Goal: Task Accomplishment & Management: Manage account settings

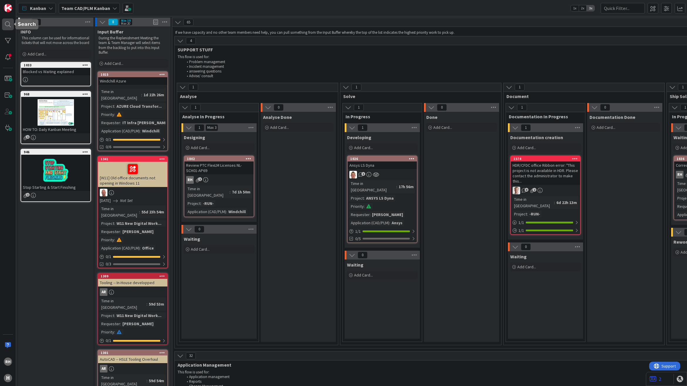
click at [6, 23] on div at bounding box center [8, 25] width 12 height 12
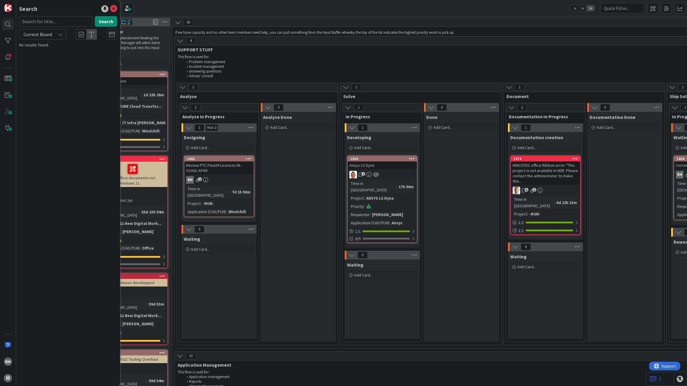
click at [43, 21] on input "text" at bounding box center [55, 21] width 73 height 11
type input "A08-60140-46-19C"
click at [102, 21] on button "Search" at bounding box center [106, 21] width 22 height 11
click at [87, 52] on span "INC000000250990 - A08-60140-46xxx" at bounding box center [72, 51] width 62 height 5
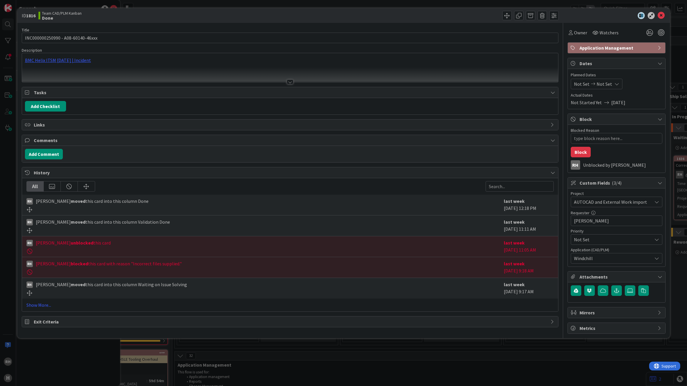
type textarea "x"
click at [76, 62] on div "BMC Helix ITSM [DATE] | Incident" at bounding box center [290, 67] width 536 height 29
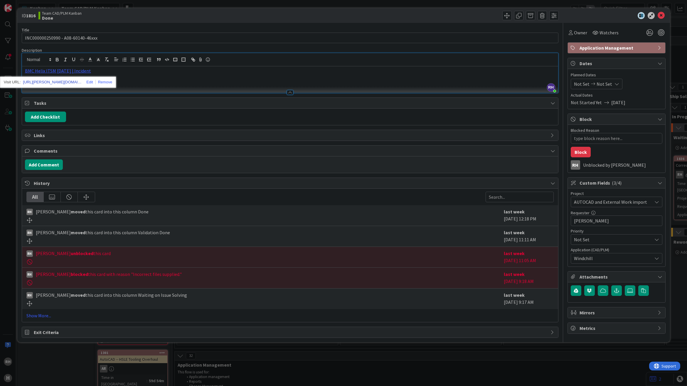
click at [59, 80] on link "https://huisman-smartit.onbmc.com/smartit/app/#/incident/AGGHEXFAF704DATBQYXDTB…" at bounding box center [52, 82] width 59 height 8
drag, startPoint x: 661, startPoint y: 13, endPoint x: 641, endPoint y: 24, distance: 23.1
click at [661, 13] on icon at bounding box center [661, 15] width 7 height 7
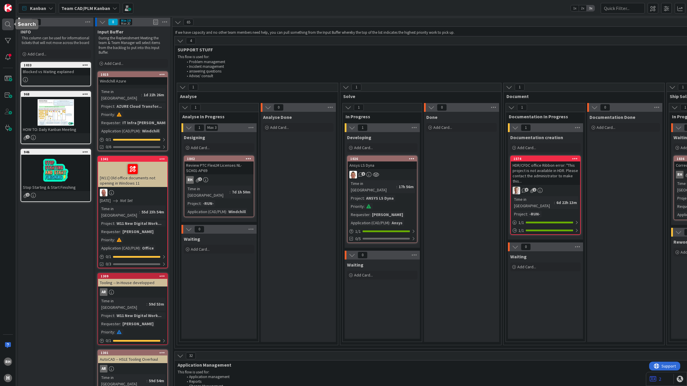
click at [11, 21] on div at bounding box center [8, 25] width 12 height 12
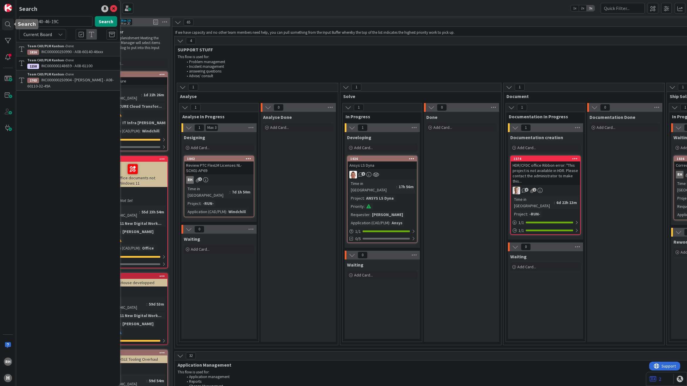
drag, startPoint x: 69, startPoint y: 24, endPoint x: -5, endPoint y: 19, distance: 74.5
click at [0, 19] on html "RH H Search A08-60140-46-19C Search Current Board Team CAD/PLM Kanban › Done 18…" at bounding box center [343, 193] width 687 height 386
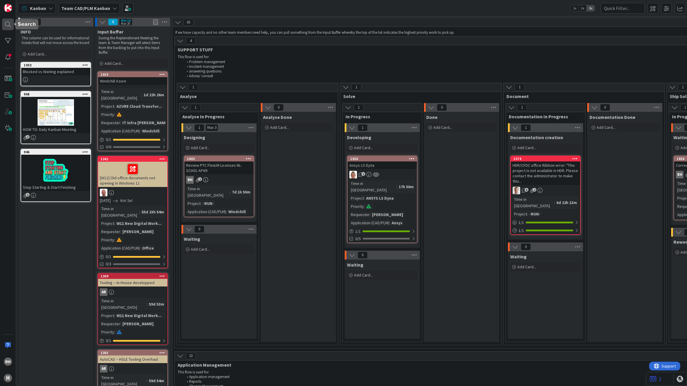
click at [4, 24] on div at bounding box center [8, 25] width 12 height 12
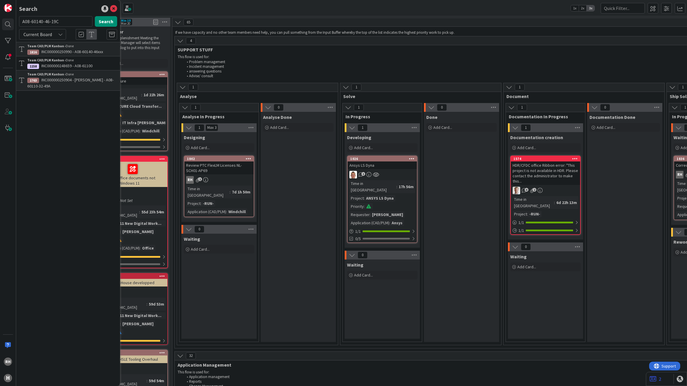
click at [54, 22] on input "A08-60140-46-19C" at bounding box center [55, 21] width 73 height 11
type input "INC000000251097"
click at [108, 22] on button "Search" at bounding box center [106, 21] width 22 height 11
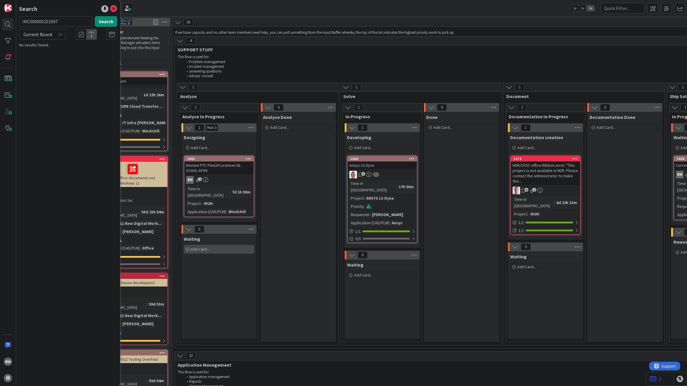
click at [229, 246] on div "Add Card..." at bounding box center [219, 249] width 70 height 9
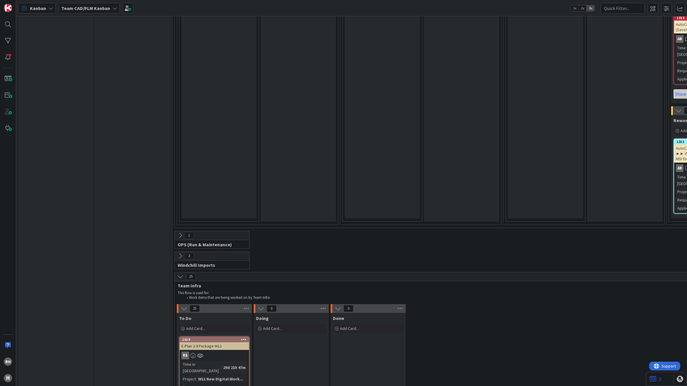
scroll to position [1358, 0]
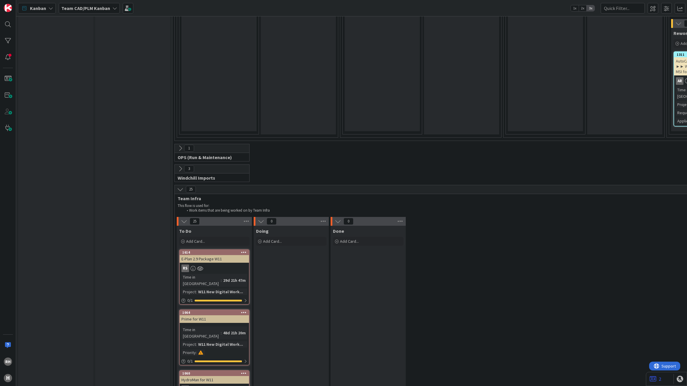
click at [177, 166] on icon at bounding box center [180, 169] width 6 height 6
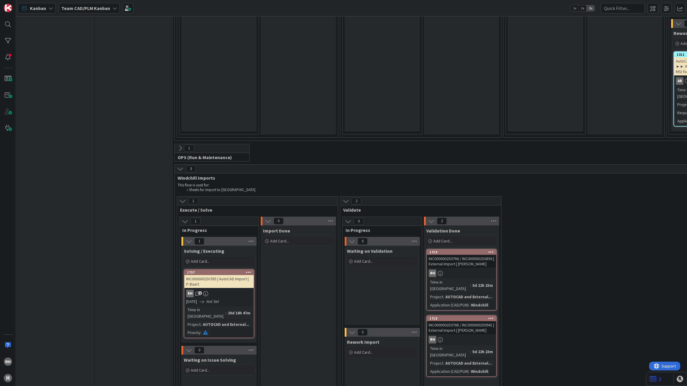
click at [211, 257] on div "Add Card..." at bounding box center [219, 261] width 70 height 9
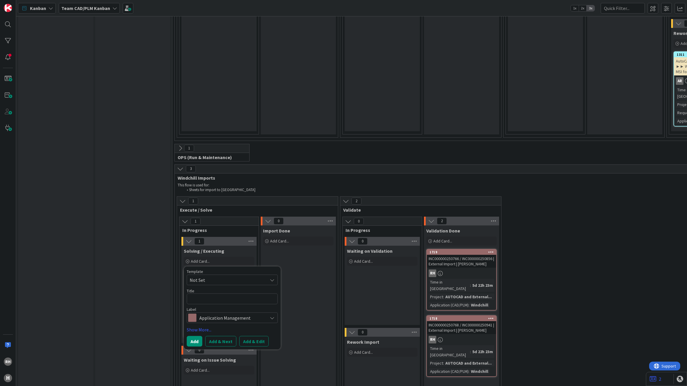
click at [317, 226] on div "Import Done Add Card..." at bounding box center [298, 332] width 75 height 212
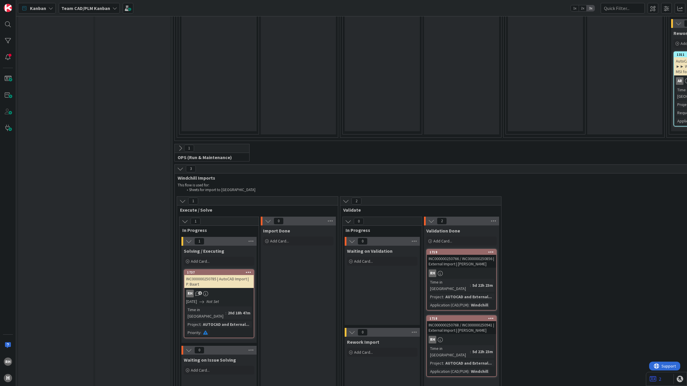
click at [384, 246] on div "Waiting on Validation Add Card..." at bounding box center [382, 285] width 75 height 79
click at [363, 259] on span "Add Card..." at bounding box center [363, 261] width 19 height 5
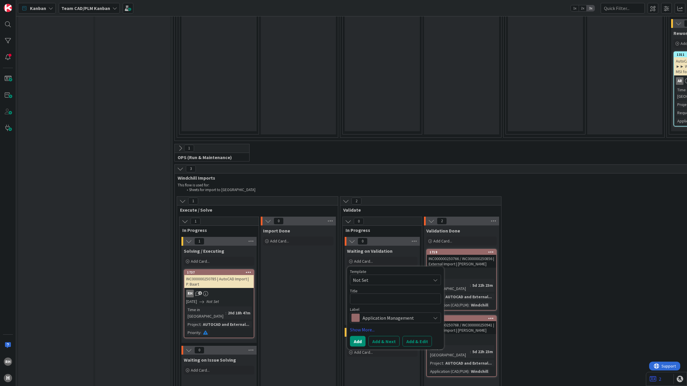
click at [364, 294] on textarea at bounding box center [395, 299] width 91 height 11
click at [370, 276] on span "Not Set" at bounding box center [389, 280] width 73 height 8
click at [365, 276] on span "Not Set" at bounding box center [389, 280] width 73 height 8
click at [411, 276] on span "Not Set" at bounding box center [389, 280] width 73 height 8
click at [296, 226] on div "Import Done Add Card..." at bounding box center [298, 332] width 75 height 212
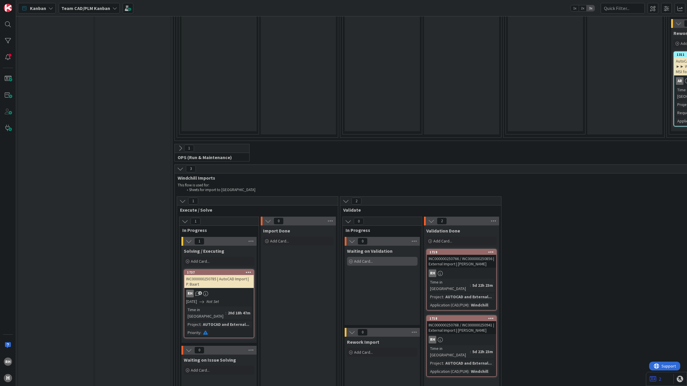
click at [362, 259] on span "Add Card..." at bounding box center [363, 261] width 19 height 5
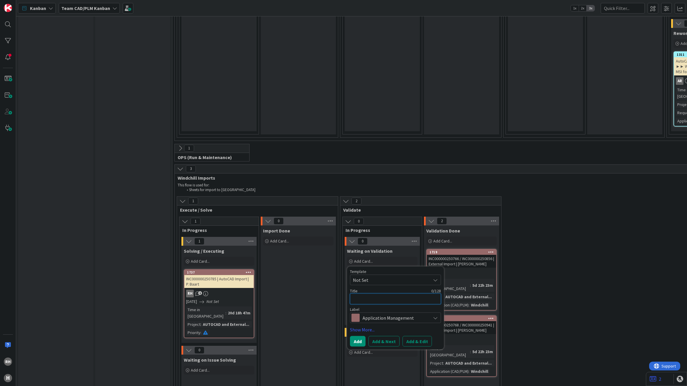
click at [377, 294] on textarea at bounding box center [395, 299] width 91 height 11
paste textarea "INC000000251097"
type textarea "x"
type textarea "INC000000251097"
type textarea "x"
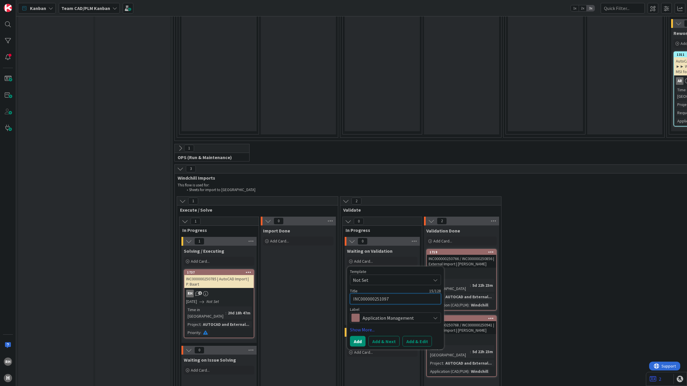
type textarea "INC000000251097"
type textarea "x"
type textarea "INC000000251097 -"
type textarea "x"
type textarea "INC000000251097 -"
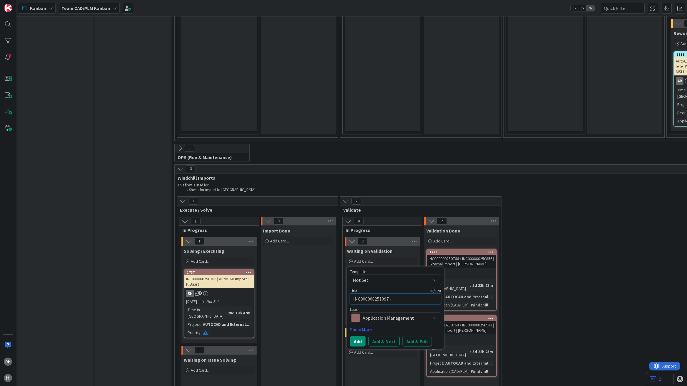
type textarea "x"
type textarea "INC000000251097 - A"
type textarea "x"
type textarea "INC000000251097 - Au"
type textarea "x"
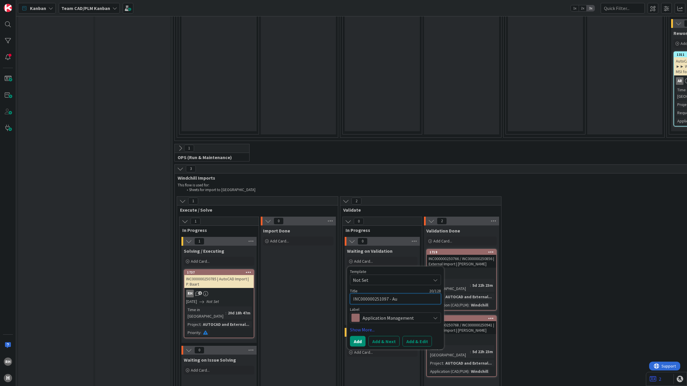
type textarea "INC000000251097 - Aut"
type textarea "x"
type textarea "INC000000251097 - Auto"
type textarea "x"
type textarea "INC000000251097 - AutoC"
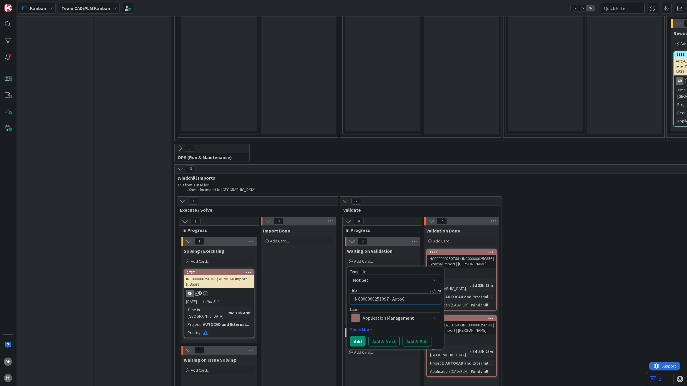
type textarea "x"
type textarea "INC000000251097 - AutoCA"
type textarea "x"
type textarea "INC000000251097 - AutoCAD"
type textarea "x"
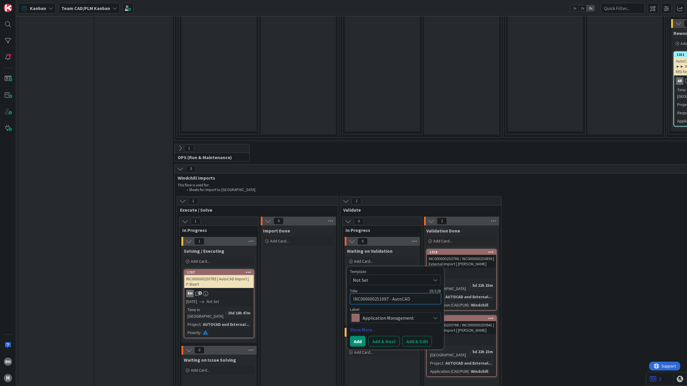
type textarea "INC000000251097 - AutoCAD"
type textarea "x"
type textarea "INC000000251097 - AutoCAD I"
type textarea "x"
type textarea "INC000000251097 - AutoCAD Im"
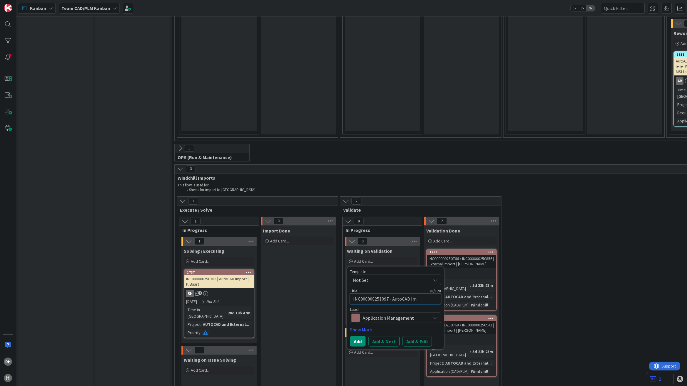
type textarea "x"
type textarea "INC000000251097 - AutoCAD Imp"
type textarea "x"
type textarea "INC000000251097 - AutoCAD Impo"
type textarea "x"
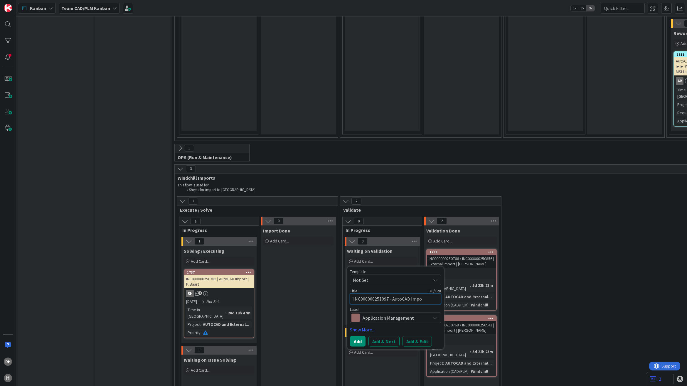
type textarea "INC000000251097 - AutoCAD Impor"
type textarea "x"
type textarea "INC000000251097 - AutoCAD Import"
click at [421, 336] on button "Add & Edit" at bounding box center [417, 341] width 29 height 11
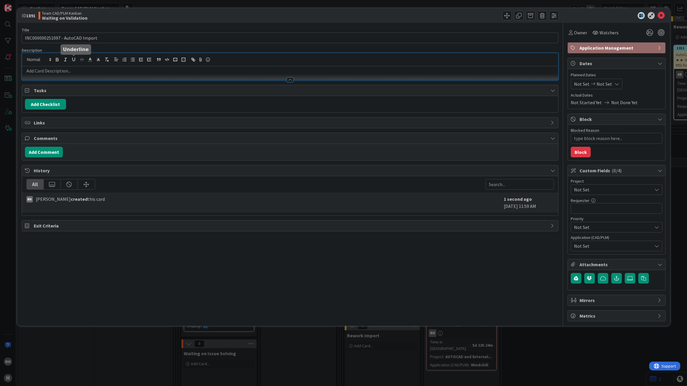
click at [72, 58] on div at bounding box center [290, 66] width 536 height 27
click at [30, 70] on p at bounding box center [290, 71] width 530 height 7
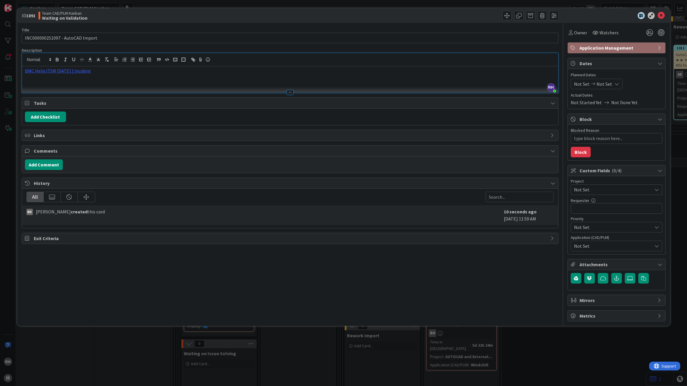
click at [600, 187] on span "Not Set" at bounding box center [611, 190] width 75 height 8
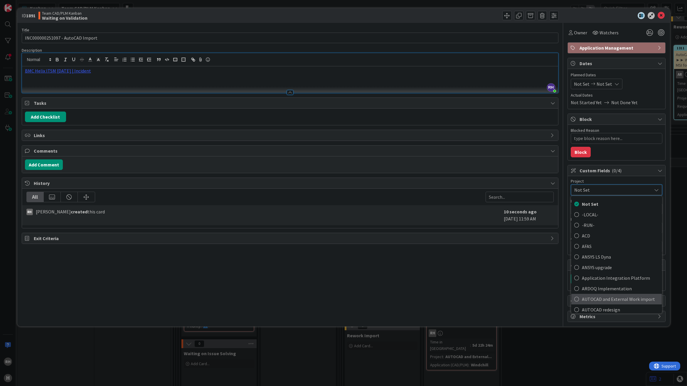
click at [626, 299] on span "AUTOCAD and External Work import" at bounding box center [620, 299] width 77 height 9
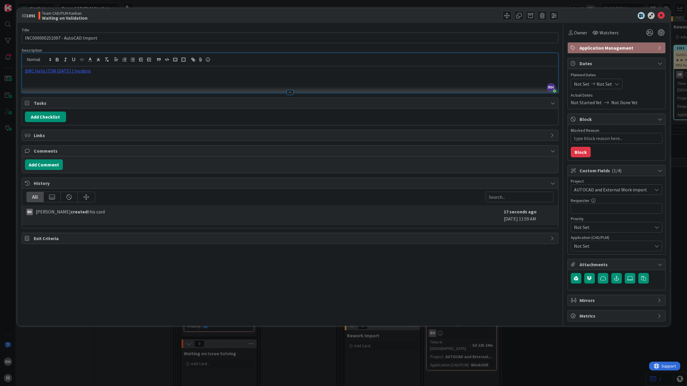
click at [604, 246] on span "Not Set" at bounding box center [613, 246] width 78 height 7
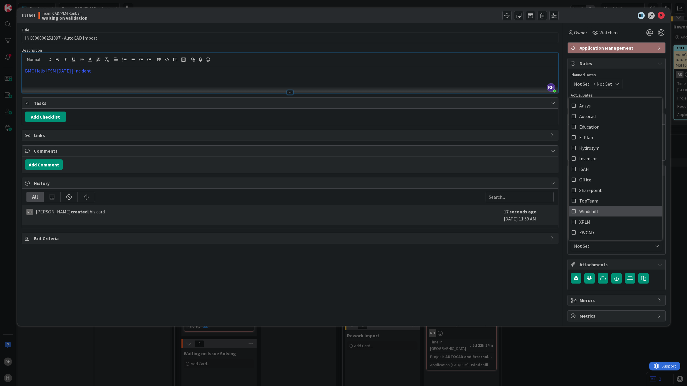
click at [597, 211] on span "Windchill" at bounding box center [589, 211] width 19 height 9
click at [661, 14] on icon at bounding box center [661, 15] width 7 height 7
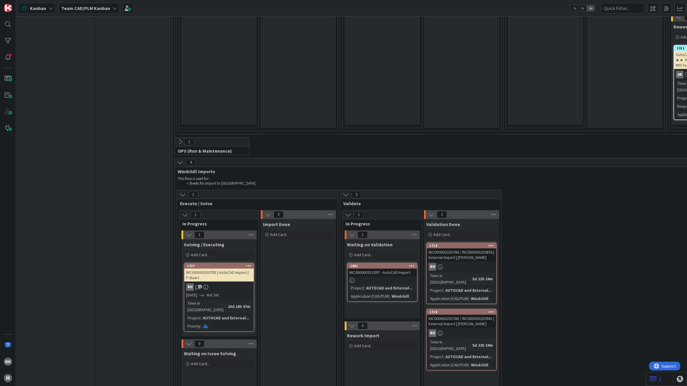
click at [379, 278] on div at bounding box center [382, 280] width 69 height 5
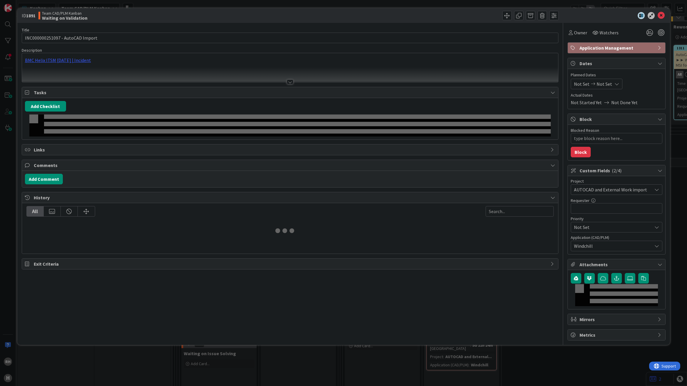
type textarea "x"
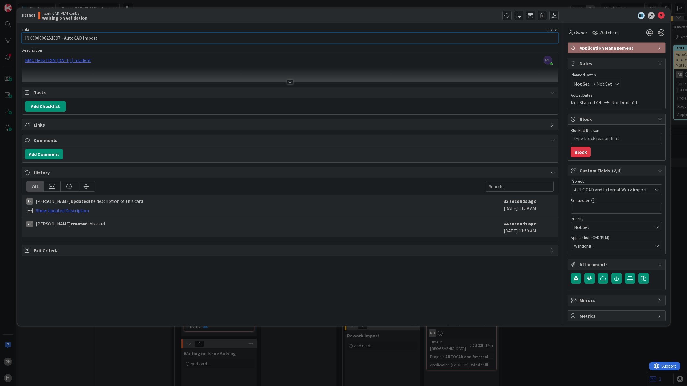
click at [118, 37] on input "INC000000251097 - AutoCAD Import" at bounding box center [290, 38] width 537 height 11
type input "INC000000251097 - AutoCAD Import"
type textarea "x"
paste input "A19-52200-52-029A"
type input "INC000000251097 - AutoCAD Import - A19-52200-52-029A"
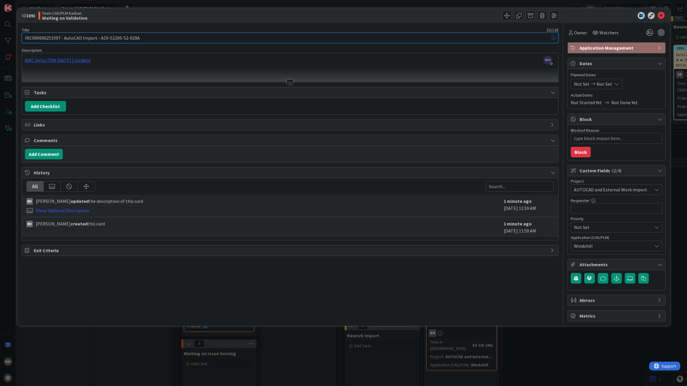
type textarea "x"
type input "INC000000251097 - AutoCAD Import - A19-52200-52-029A"
click at [661, 15] on icon at bounding box center [661, 15] width 7 height 7
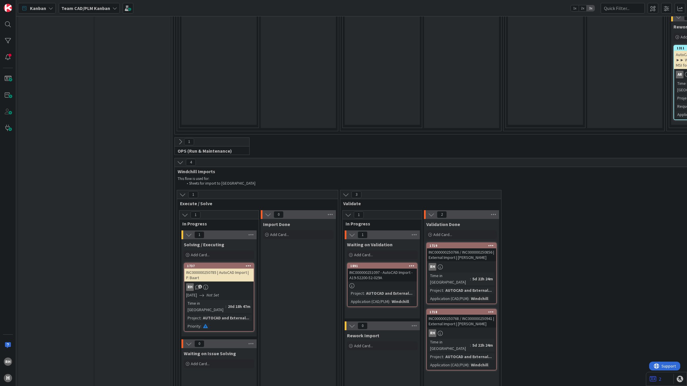
click at [381, 283] on div at bounding box center [382, 285] width 69 height 5
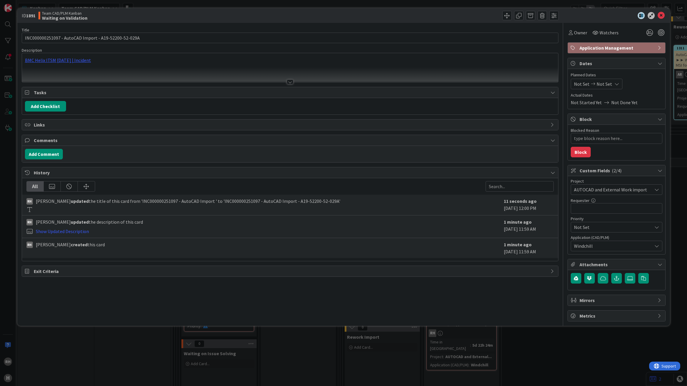
type textarea "x"
click at [62, 38] on input "INC000000251097 - AutoCAD Import - A19-52200-52-029A" at bounding box center [290, 38] width 537 height 11
type input "INC000000251097 | AutoCAD Import - A19-52200-52-029A"
type textarea "x"
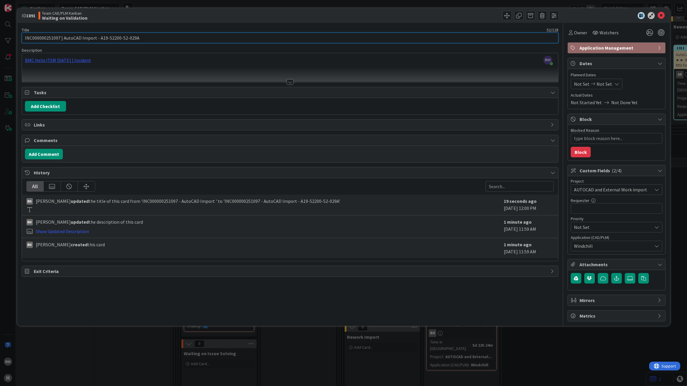
type input "INC000000251097 | AutoCAD Import A19-52200-52-029A"
type textarea "x"
type input "INC000000251097 | AutoCAD Import | A19-52200-52-029A"
type textarea "x"
type input "INC000000251097 | AutoCAD Import | A19-52200-52-029A"
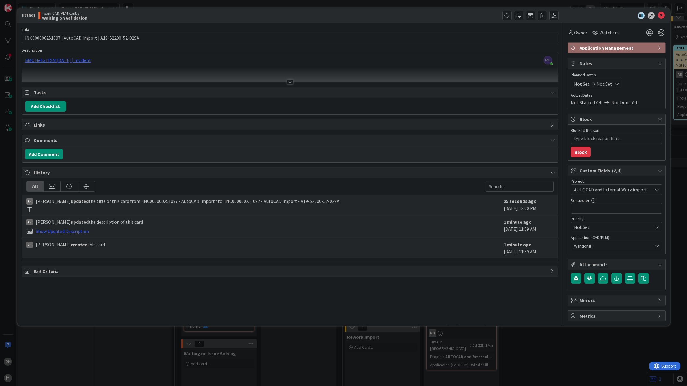
click at [110, 73] on div at bounding box center [290, 74] width 536 height 15
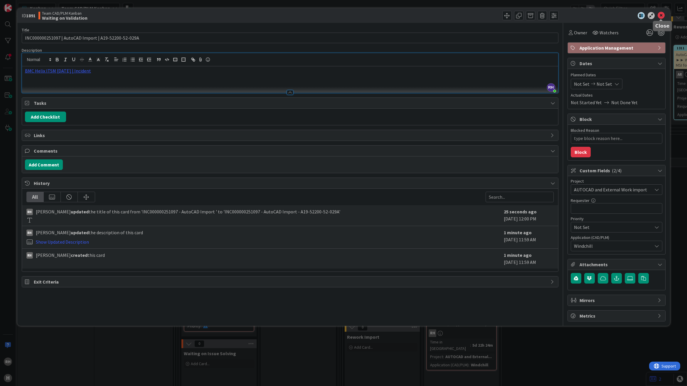
click at [662, 12] on icon at bounding box center [661, 15] width 7 height 7
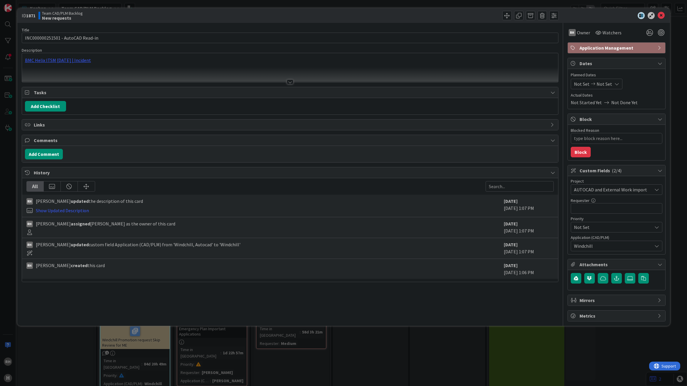
type textarea "x"
click at [62, 16] on b "New requests" at bounding box center [62, 18] width 41 height 5
click at [662, 14] on icon at bounding box center [661, 15] width 7 height 7
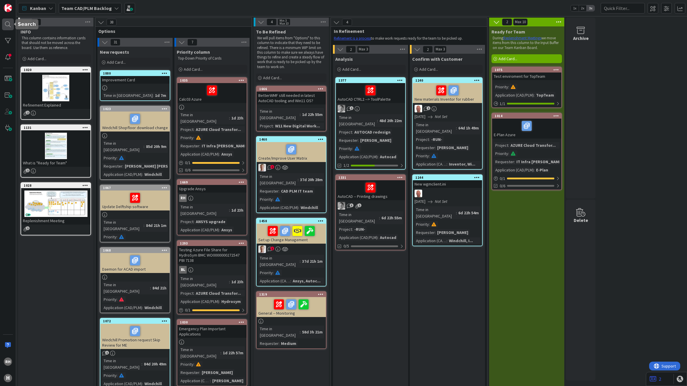
click at [5, 24] on div at bounding box center [8, 25] width 12 height 12
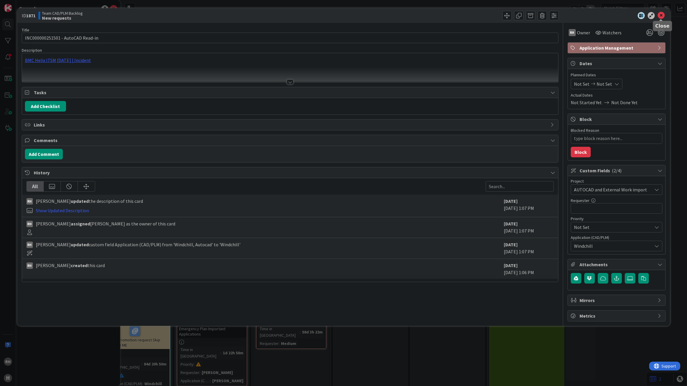
click at [660, 13] on icon at bounding box center [661, 15] width 7 height 7
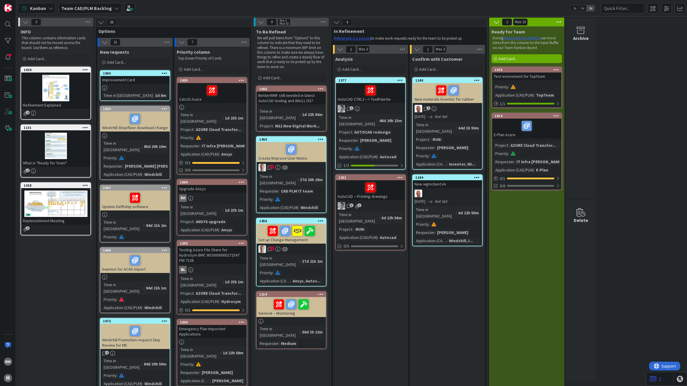
drag, startPoint x: 516, startPoint y: 71, endPoint x: 629, endPoint y: 230, distance: 195.1
click at [100, 10] on b "Team CAD/PLM Backlog" at bounding box center [86, 8] width 51 height 6
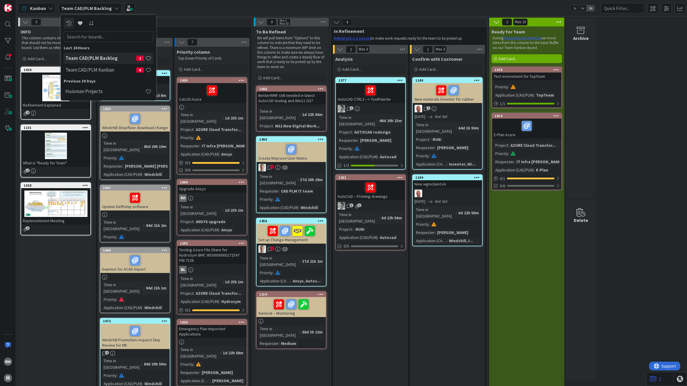
click at [109, 56] on h4 "Team CAD/PLM Backlog" at bounding box center [101, 58] width 71 height 6
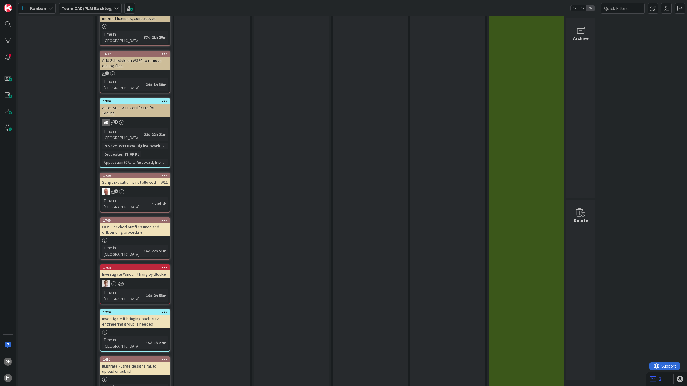
scroll to position [1005, 0]
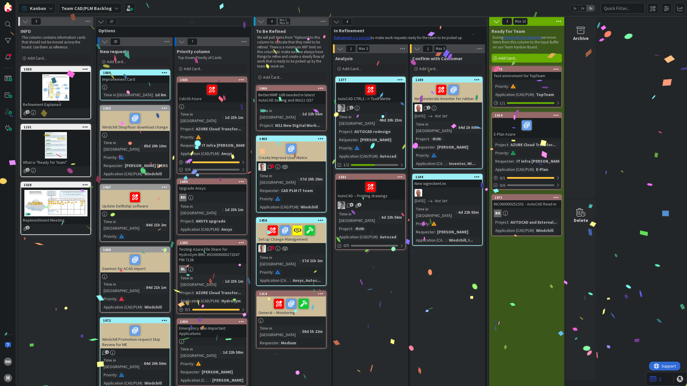
scroll to position [0, 0]
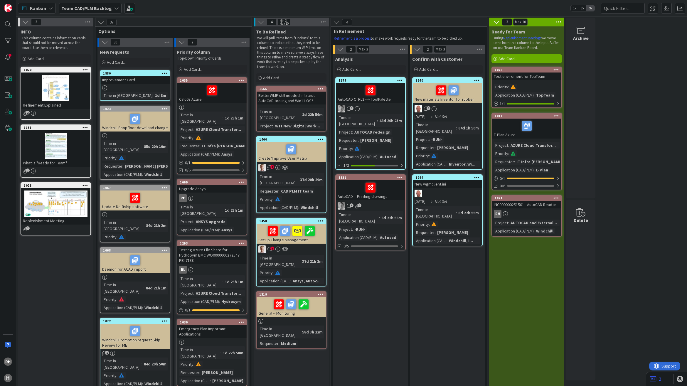
click at [524, 204] on div "INC000000251501 - AutoCAD Read-in" at bounding box center [526, 205] width 69 height 8
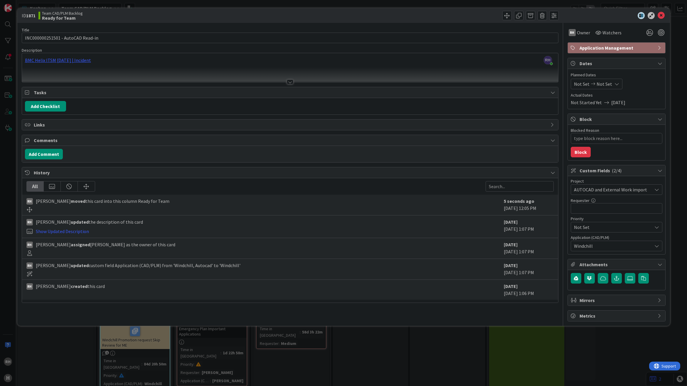
type textarea "x"
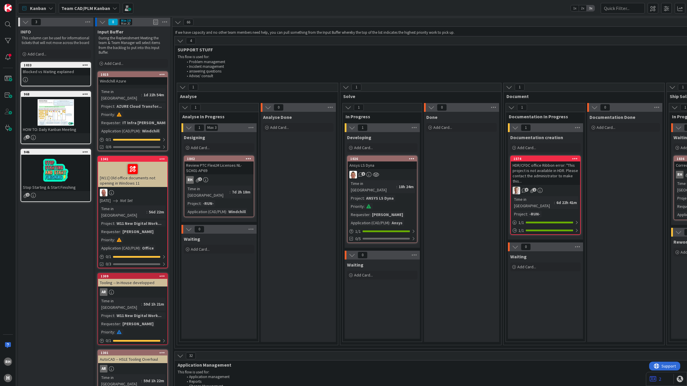
click at [86, 8] on b "Team CAD/PLM Kanban" at bounding box center [85, 8] width 49 height 6
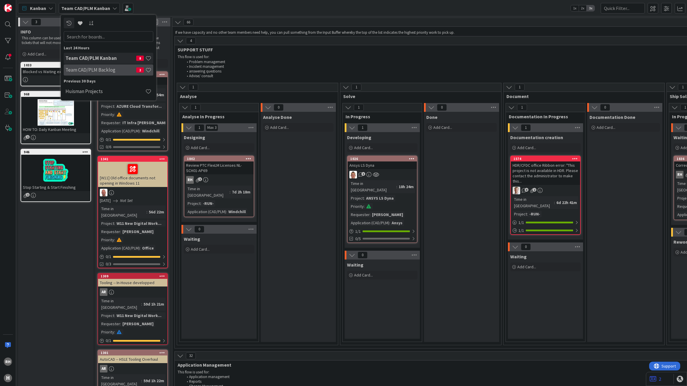
click at [95, 68] on h4 "Team CAD/PLM Backlog" at bounding box center [101, 70] width 71 height 6
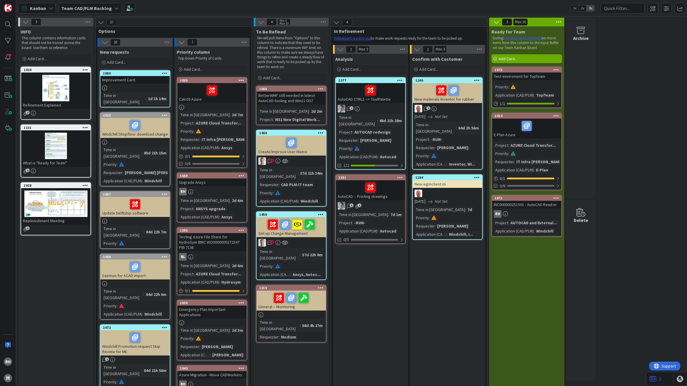
click at [532, 211] on div "RH" at bounding box center [526, 214] width 69 height 8
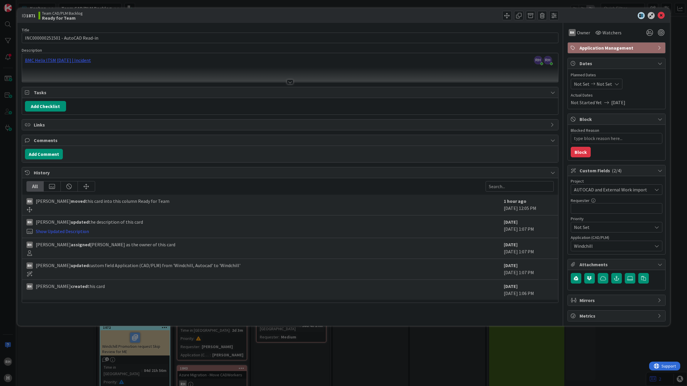
click at [60, 17] on b "Ready for Team" at bounding box center [62, 18] width 41 height 5
click at [660, 15] on icon at bounding box center [661, 15] width 7 height 7
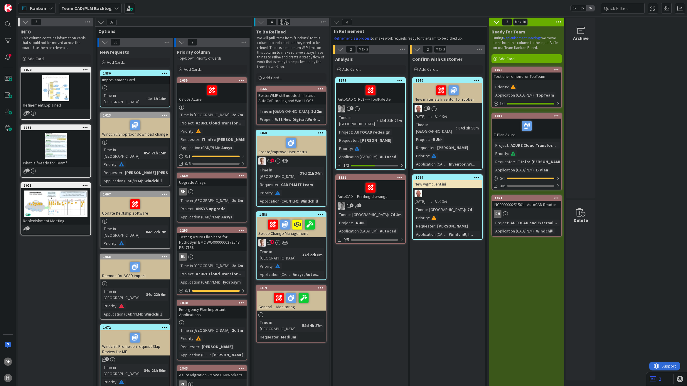
click at [556, 196] on icon at bounding box center [557, 198] width 6 height 4
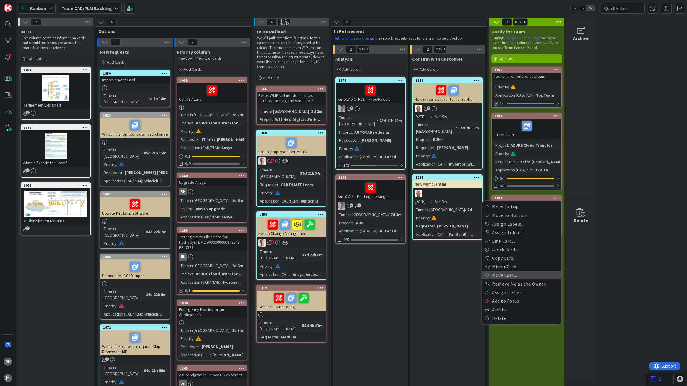
click at [526, 272] on link "Move Card..." at bounding box center [521, 275] width 79 height 9
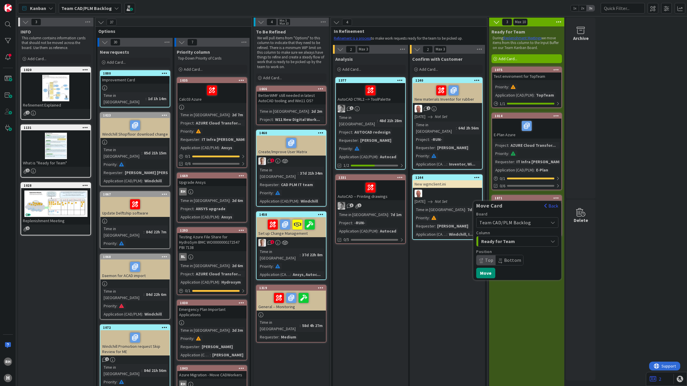
click at [518, 223] on span "Team CAD/PLM Backlog" at bounding box center [505, 223] width 51 height 6
click at [522, 262] on span "Team CAD/PLM Kanban" at bounding box center [521, 260] width 68 height 9
click at [512, 241] on span "INFO" at bounding box center [503, 242] width 44 height 8
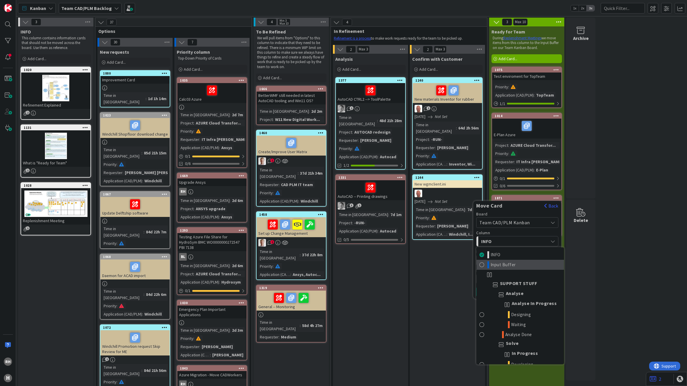
click at [505, 262] on span "Input Buffer" at bounding box center [503, 264] width 25 height 7
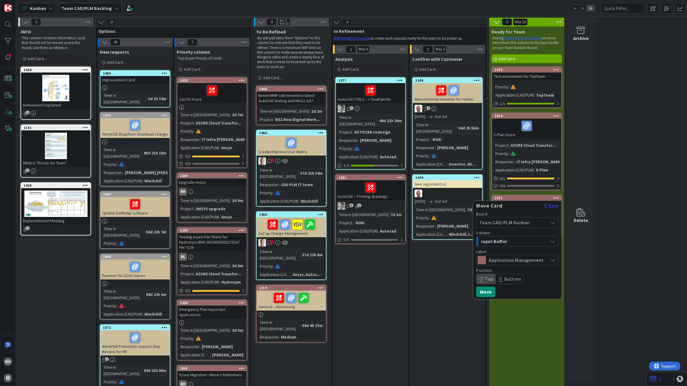
click at [512, 240] on span "Input Buffer" at bounding box center [503, 242] width 44 height 8
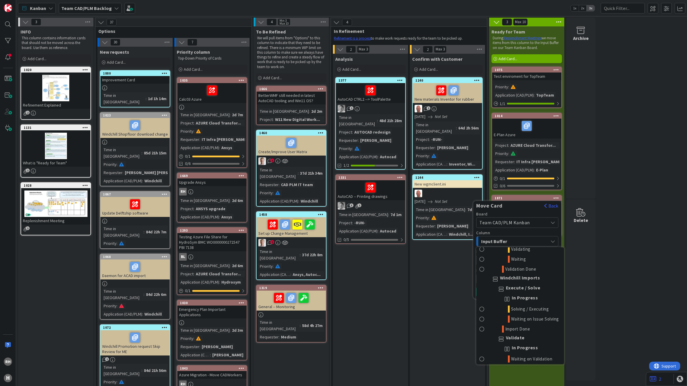
scroll to position [657, 0]
click at [522, 281] on span "In Progress" at bounding box center [525, 276] width 26 height 7
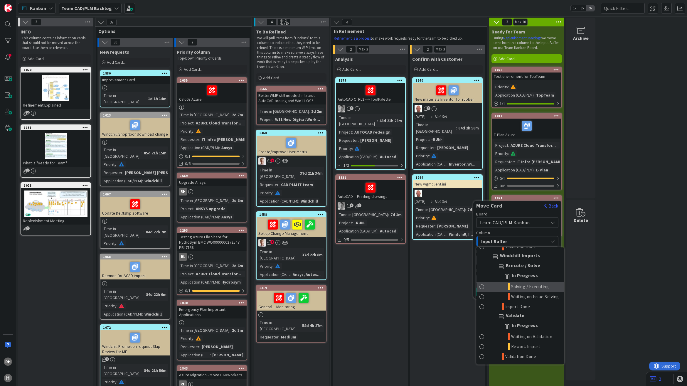
click at [484, 290] on span at bounding box center [482, 286] width 5 height 7
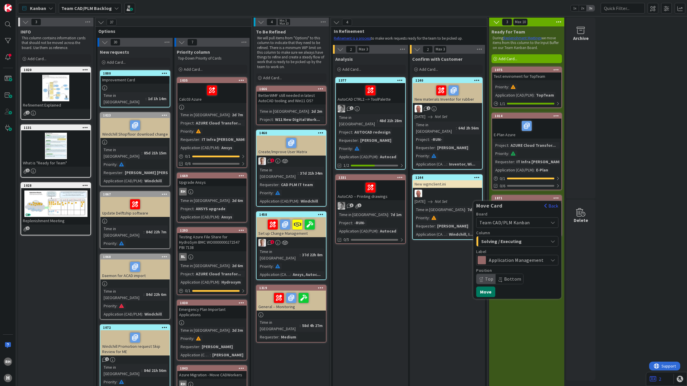
click at [491, 290] on button "Move" at bounding box center [485, 292] width 19 height 11
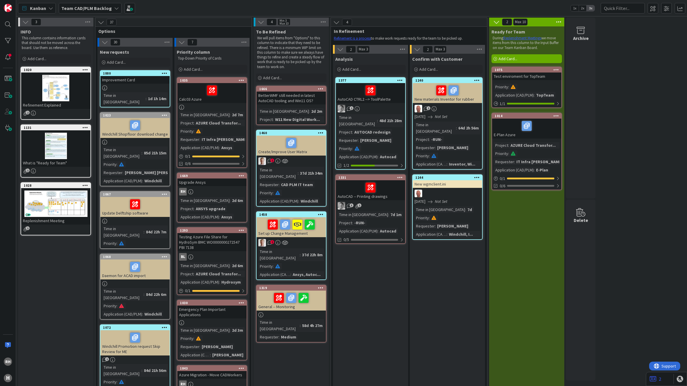
click at [88, 6] on b "Team CAD/PLM Backlog" at bounding box center [86, 8] width 51 height 6
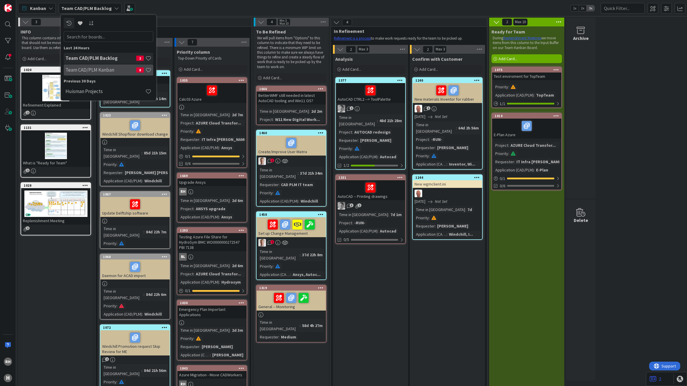
click at [88, 70] on h4 "Team CAD/PLM Kanban" at bounding box center [101, 70] width 71 height 6
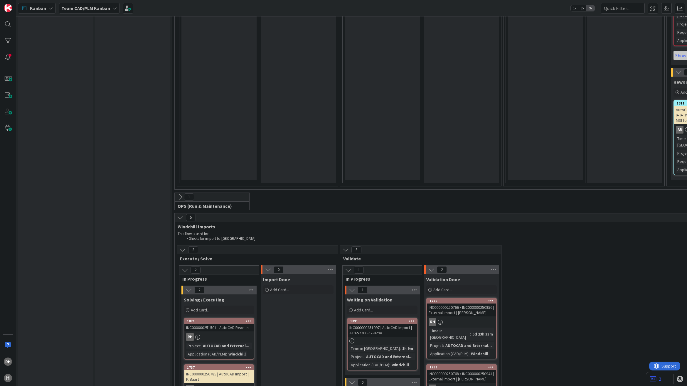
scroll to position [1358, 0]
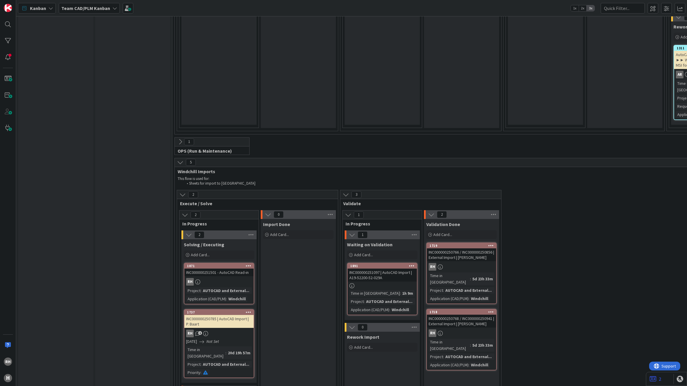
click at [224, 278] on div "RH" at bounding box center [218, 282] width 69 height 8
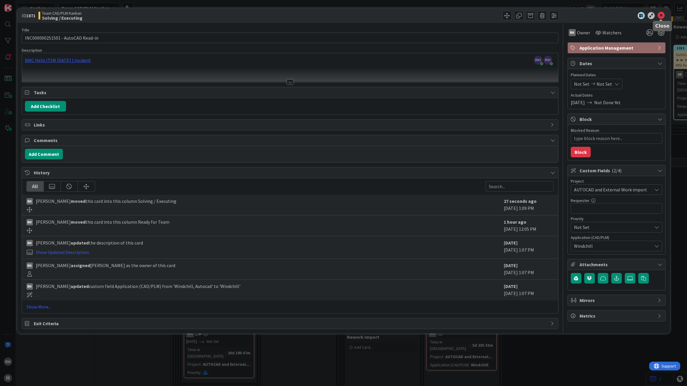
click at [660, 14] on icon at bounding box center [661, 15] width 7 height 7
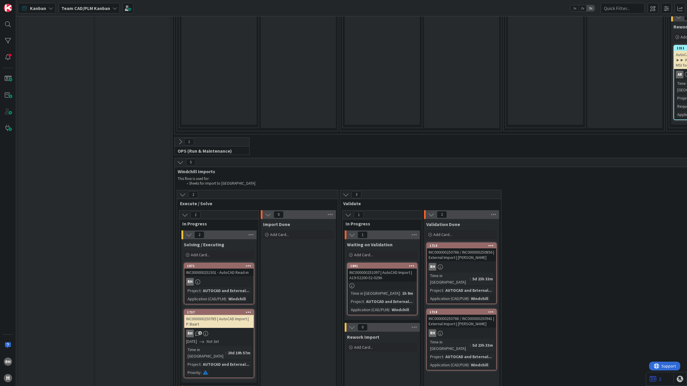
click at [220, 278] on div "RH" at bounding box center [218, 282] width 69 height 8
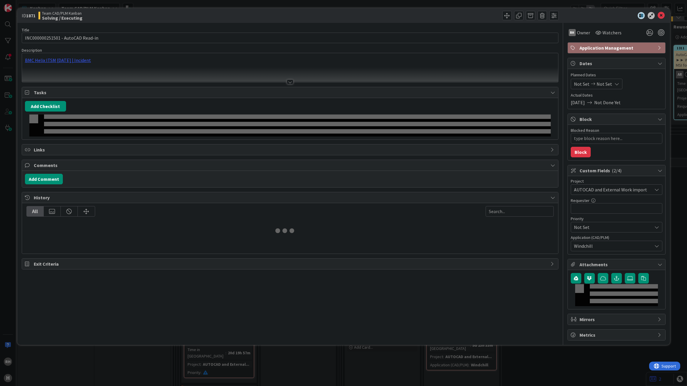
type textarea "x"
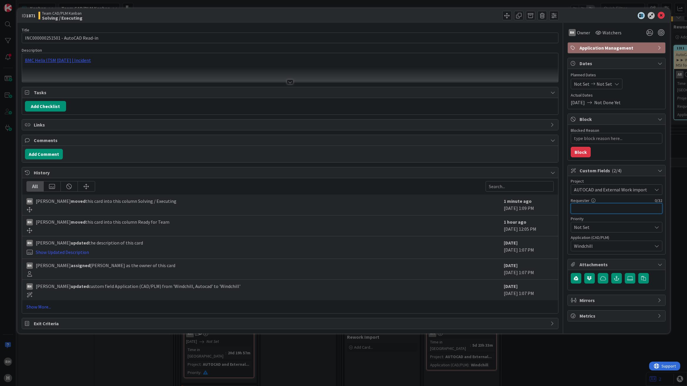
click at [591, 209] on input "text" at bounding box center [617, 208] width 92 height 11
type input "Rem"
type textarea "x"
type input "Remco"
type textarea "x"
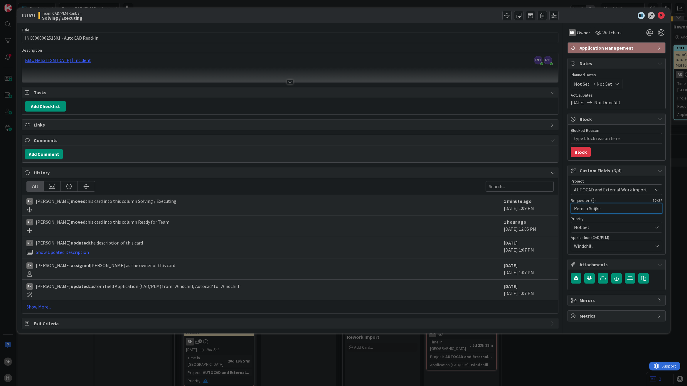
type input "Remco Suijker"
type textarea "x"
type input "Remco Suijkerb"
type textarea "x"
type input "Remco Suijkerbuijk"
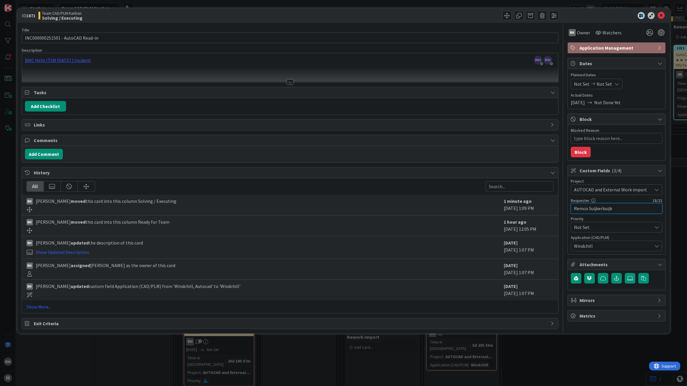
type textarea "x"
type input "Remco Suijkerbuijk"
click at [54, 155] on button "Add Comment" at bounding box center [44, 154] width 38 height 11
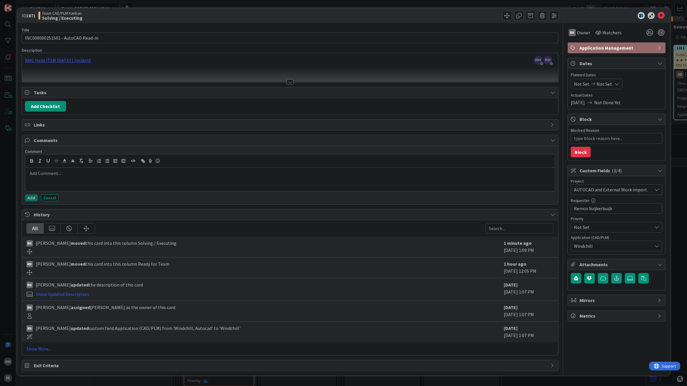
click at [67, 178] on div at bounding box center [290, 179] width 530 height 23
click at [33, 199] on button "Add" at bounding box center [31, 197] width 13 height 7
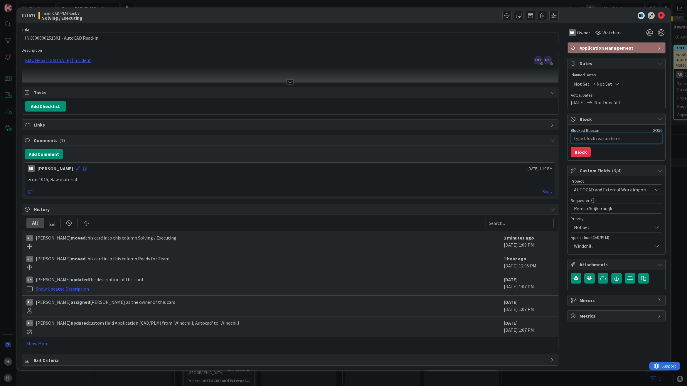
click at [585, 141] on textarea "Blocked Reason" at bounding box center [617, 138] width 92 height 11
click at [596, 137] on textarea "Blocked Reason" at bounding box center [617, 138] width 92 height 11
type textarea "x"
type textarea "R"
type textarea "x"
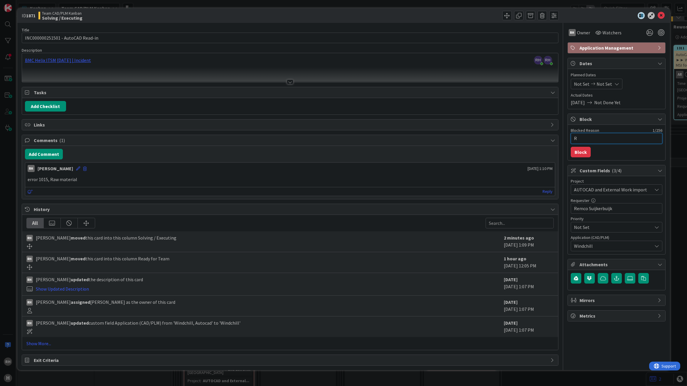
type textarea "Re"
type textarea "x"
type textarea "Rel"
type textarea "x"
type textarea "Rele"
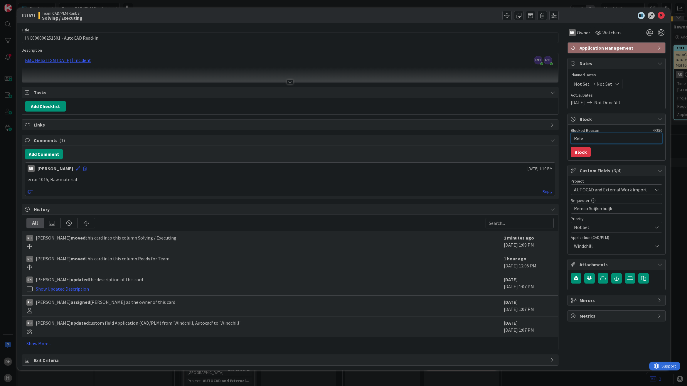
type textarea "x"
type textarea "Relea"
type textarea "x"
type textarea "Releas"
type textarea "x"
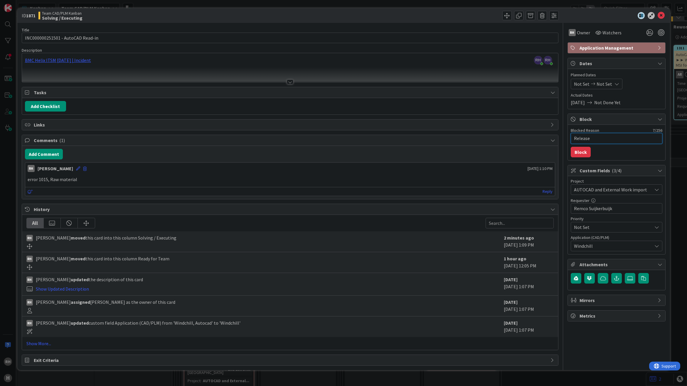
type textarea "Release"
type textarea "x"
type textarea "Release e"
type textarea "x"
type textarea "Release er"
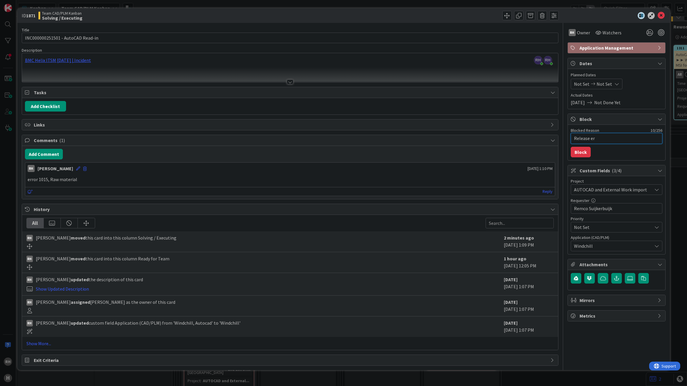
type textarea "x"
type textarea "Release err"
type textarea "x"
type textarea "Release erro"
type textarea "x"
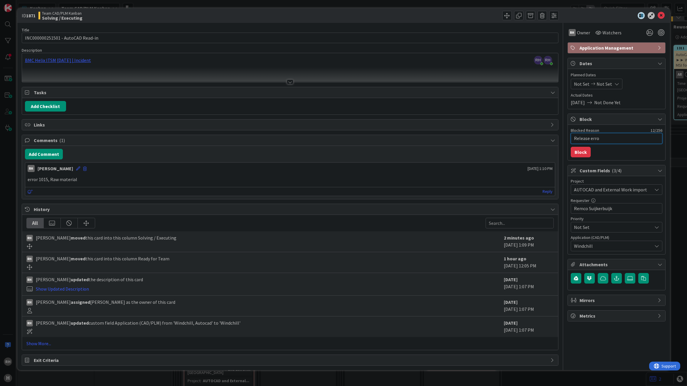
type textarea "Release error"
type textarea "x"
type textarea "Release error"
type textarea "x"
type textarea "Release error 1"
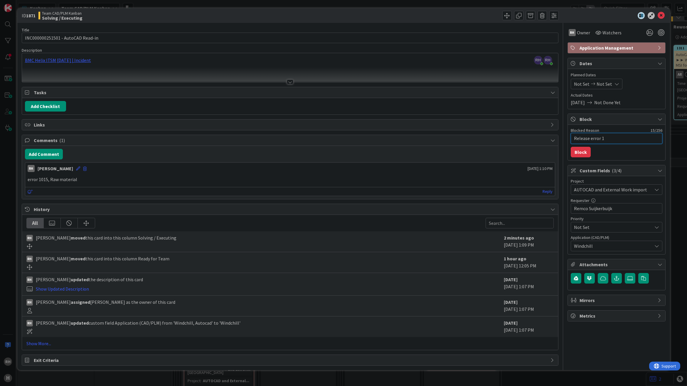
type textarea "x"
type textarea "Release error 10"
type textarea "x"
type textarea "Release error 101"
type textarea "x"
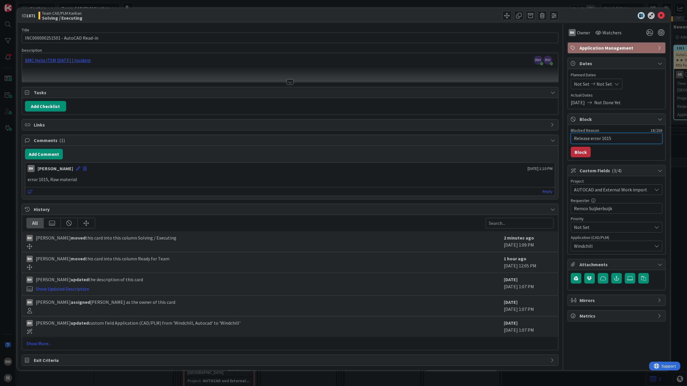
type textarea "Release error 1015"
click at [576, 153] on button "Block" at bounding box center [581, 152] width 20 height 11
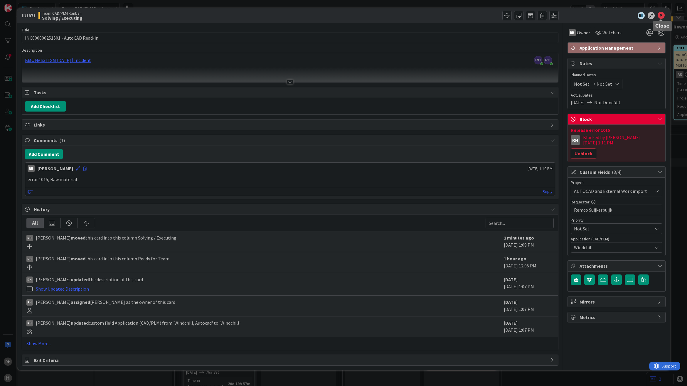
click at [662, 15] on icon at bounding box center [661, 15] width 7 height 7
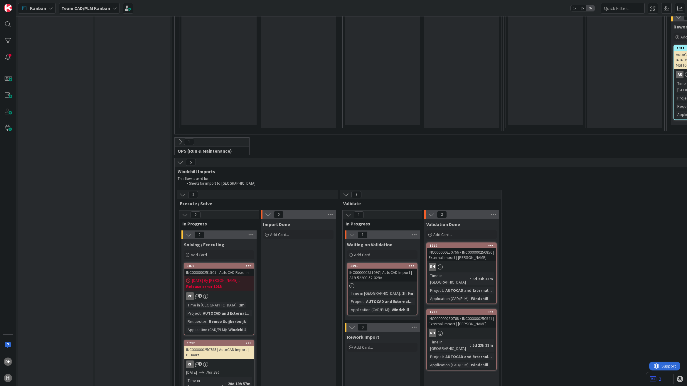
click at [389, 283] on div at bounding box center [382, 285] width 69 height 5
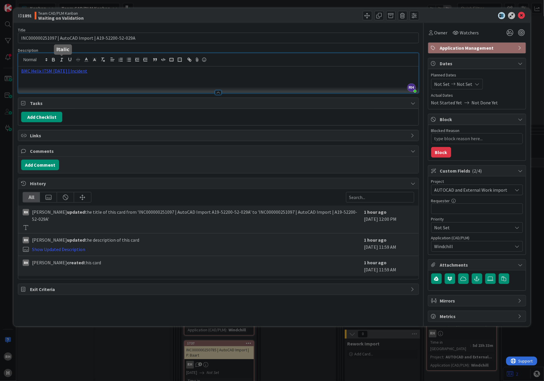
click at [59, 62] on div "RH Richard Halve just joined BMC Helix ITSM 23.3.02 | Incident" at bounding box center [218, 73] width 400 height 40
click at [53, 83] on link "https://huisman-smartit.onbmc.com/smartit/app/#/incident/AGGF4KX6HRENQATCEDPETC…" at bounding box center [52, 82] width 59 height 8
click at [523, 15] on icon at bounding box center [521, 15] width 7 height 7
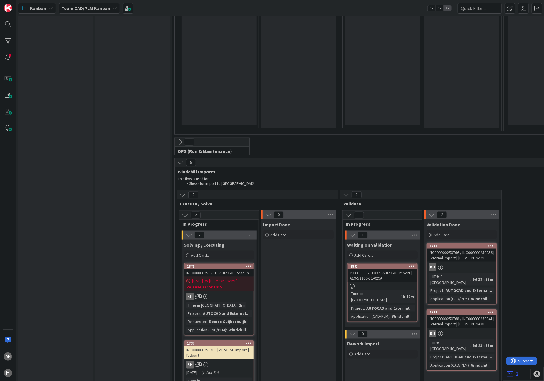
click at [229, 284] on b "Release error 1015" at bounding box center [219, 287] width 66 height 6
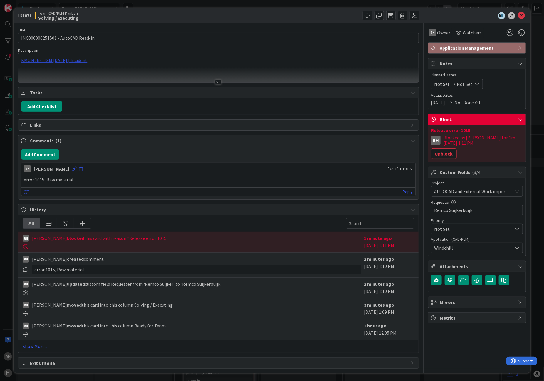
click at [75, 61] on div "BMC Helix ITSM [DATE] | Incident" at bounding box center [218, 67] width 400 height 29
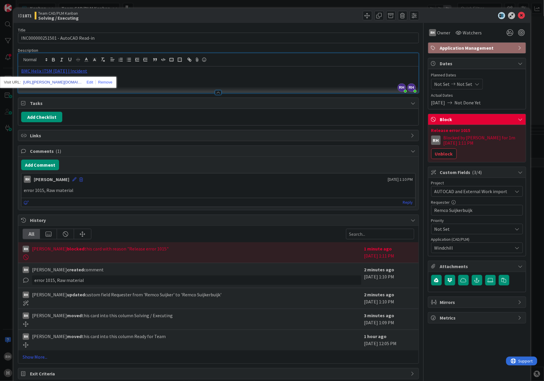
click at [62, 80] on link "https://huisman-smartit.onbmc.com/smartit/app/#/incident/AGGHEXFAF704DATC1FXNTC…" at bounding box center [52, 82] width 59 height 8
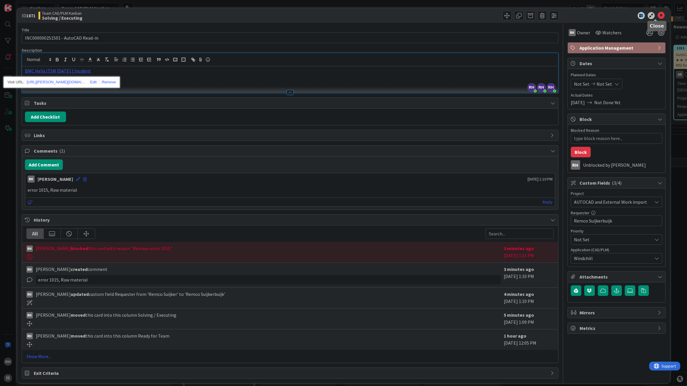
click at [658, 14] on icon at bounding box center [661, 15] width 7 height 7
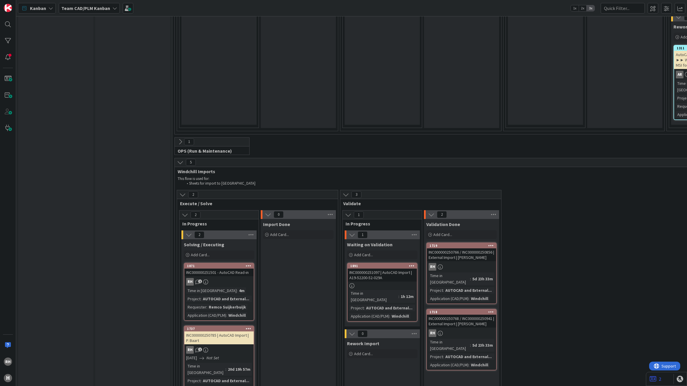
click at [223, 269] on div "INC000000251501 - AutoCAD Read-in" at bounding box center [218, 273] width 69 height 8
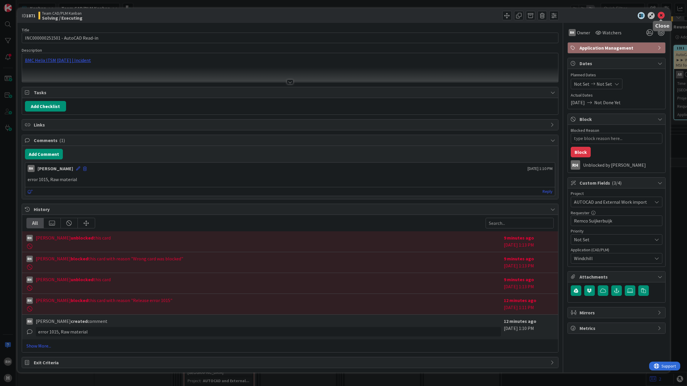
click at [660, 17] on icon at bounding box center [661, 15] width 7 height 7
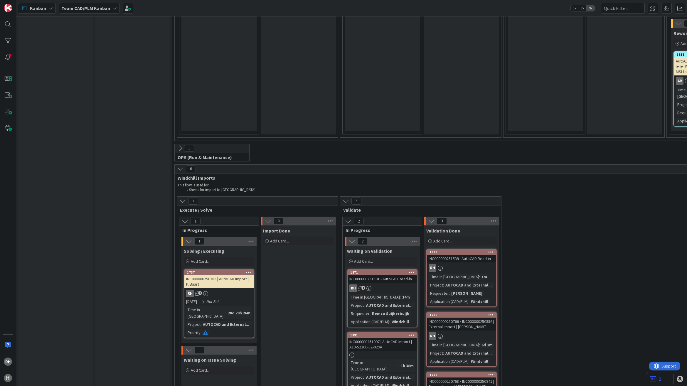
click at [397, 338] on div "INC000000251097 | AutoCAD Import | A19-52200-52-029A" at bounding box center [382, 344] width 69 height 13
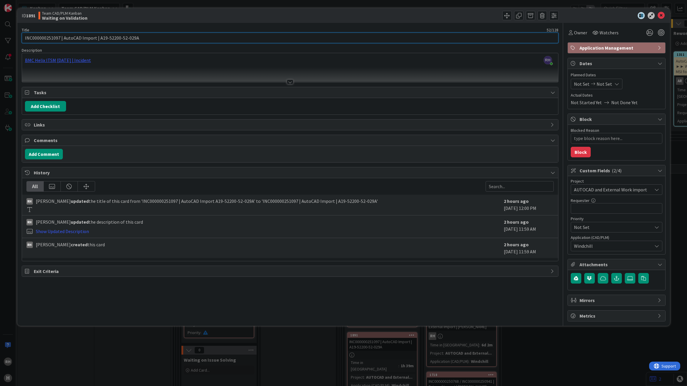
drag, startPoint x: 94, startPoint y: 38, endPoint x: 64, endPoint y: 38, distance: 30.6
click at [64, 38] on input "INC000000251097 | AutoCAD Import | A19-52200-52-029A" at bounding box center [290, 38] width 537 height 11
click at [587, 32] on div "Owner" at bounding box center [578, 32] width 21 height 11
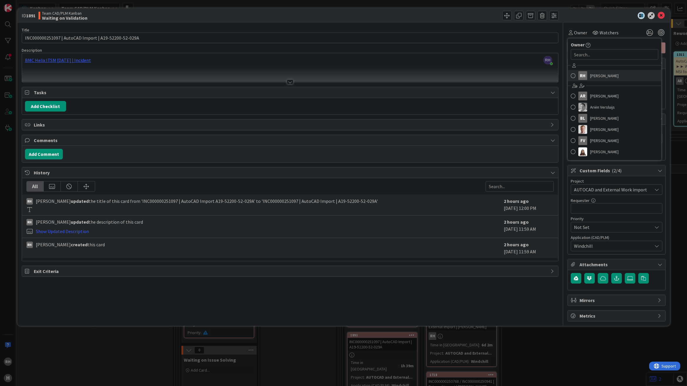
click at [587, 73] on link "[PERSON_NAME]" at bounding box center [614, 75] width 93 height 11
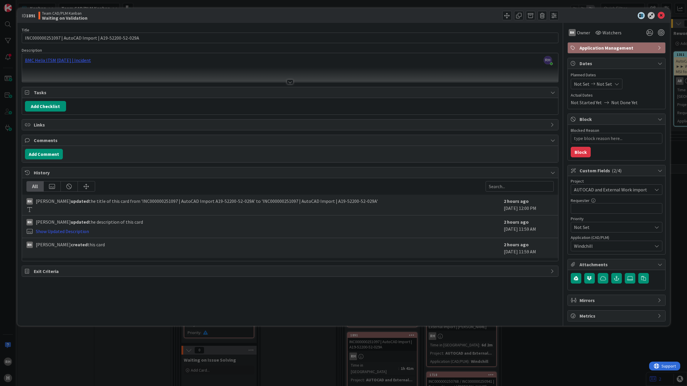
type textarea "x"
click at [624, 209] on input "text" at bounding box center [617, 208] width 92 height 11
click at [65, 59] on div "RH Richard Halve just joined BMC Helix ITSM 23.3.02 | Incident" at bounding box center [290, 67] width 536 height 29
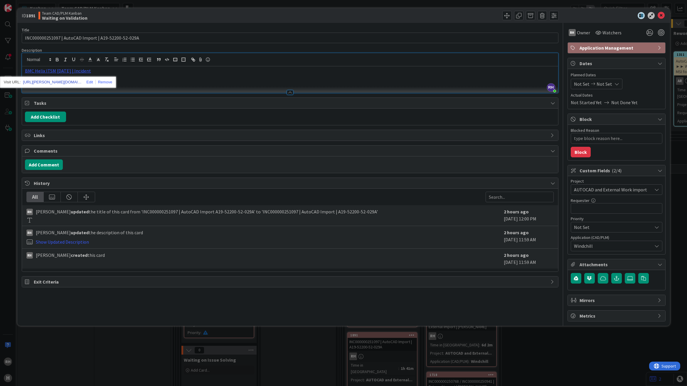
click at [62, 82] on link "https://huisman-smartit.onbmc.com/smartit/app/#/incident/AGGF4KX6HRENQATCEDPETC…" at bounding box center [52, 82] width 59 height 8
click at [608, 208] on input "text" at bounding box center [617, 208] width 92 height 11
paste input "Remco Suijkerbuijk"
type input "Remco Suijkerbuijk"
type textarea "x"
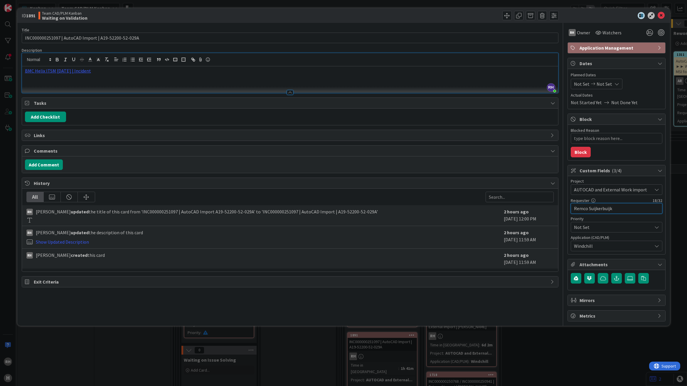
type input "Remco Suijkerbuijk"
click at [662, 15] on icon at bounding box center [661, 15] width 7 height 7
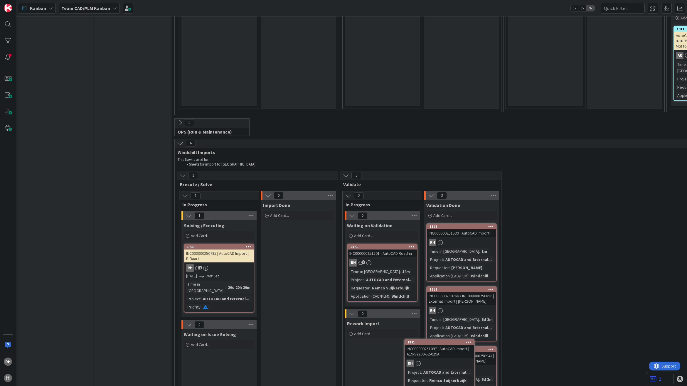
scroll to position [1409, 0]
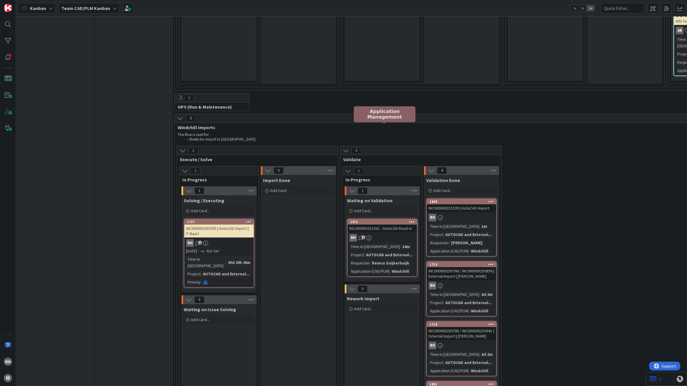
click at [374, 220] on div "1871" at bounding box center [383, 222] width 67 height 4
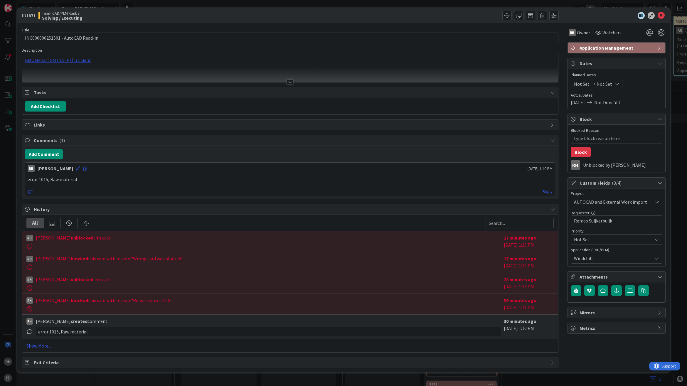
click at [39, 60] on div "BMC Helix ITSM [DATE] | Incident" at bounding box center [290, 67] width 536 height 29
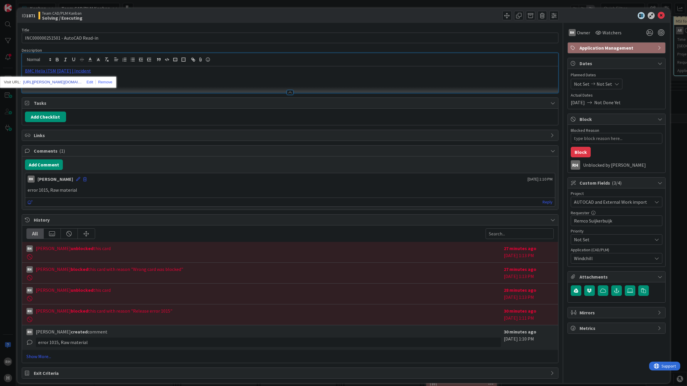
click at [43, 80] on link "https://huisman-smartit.onbmc.com/smartit/app/#/incident/AGGHEXFAF704DATC1FXNTC…" at bounding box center [52, 82] width 59 height 8
type textarea "x"
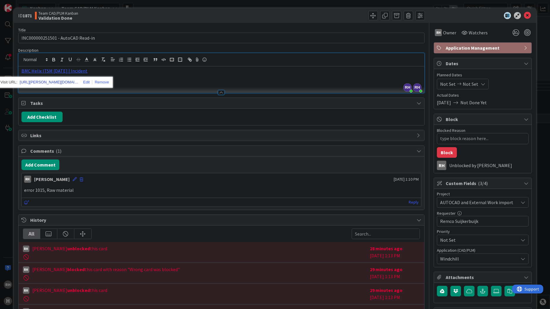
scroll to position [1409, 0]
click at [525, 16] on icon at bounding box center [527, 15] width 7 height 7
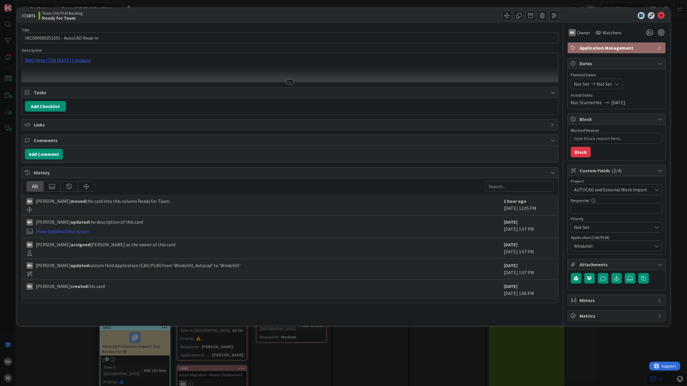
type textarea "x"
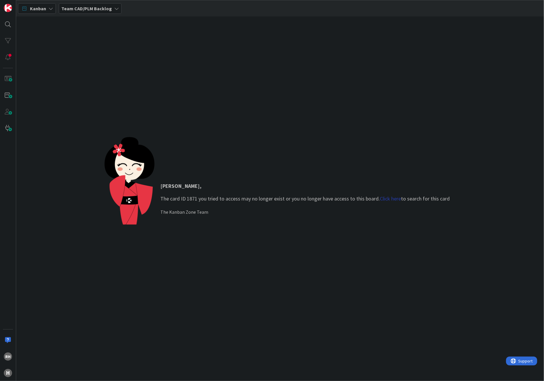
click at [385, 199] on link "Click here" at bounding box center [390, 198] width 21 height 7
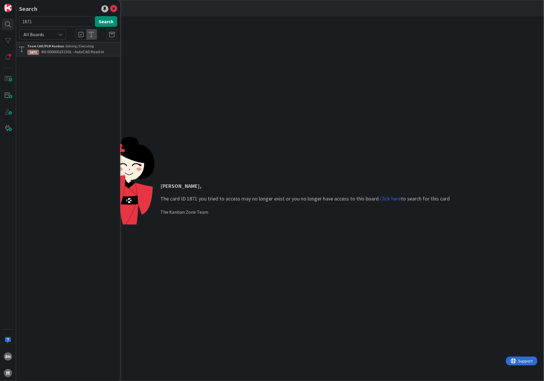
click at [73, 53] on span "INC000000251501 - AutoCAD Read-in" at bounding box center [72, 51] width 63 height 5
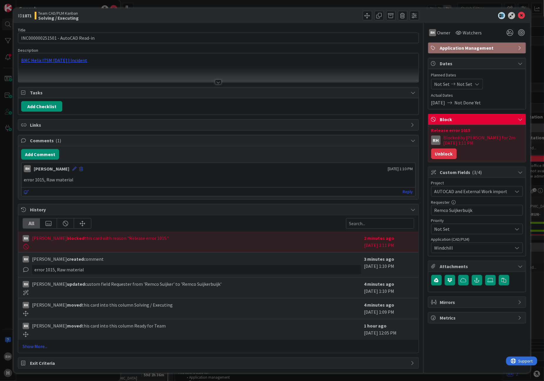
click at [457, 148] on button "Unblock" at bounding box center [444, 153] width 26 height 11
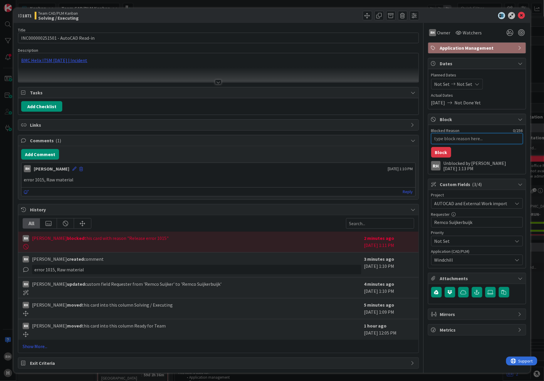
click at [447, 140] on textarea "Blocked Reason" at bounding box center [477, 138] width 92 height 11
type textarea "x"
type textarea "W"
type textarea "x"
type textarea "Wr"
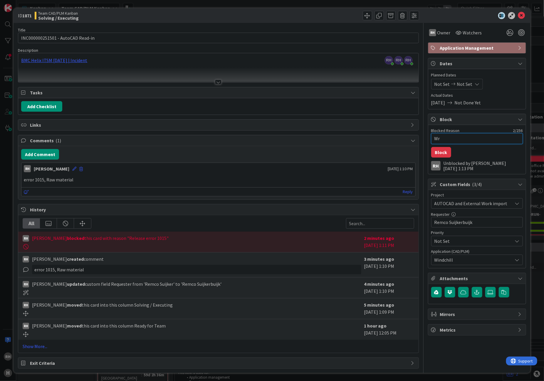
type textarea "x"
type textarea "Wro"
type textarea "x"
type textarea "Wron"
type textarea "x"
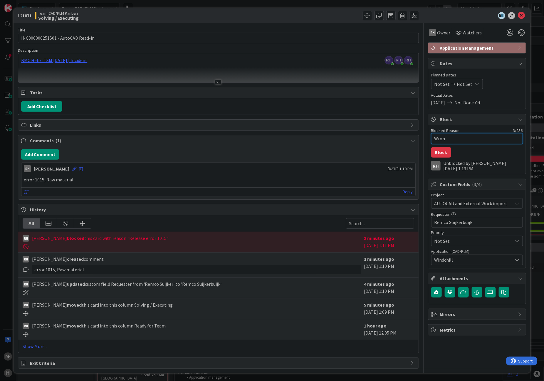
type textarea "Wronk"
type textarea "x"
type textarea "Wron"
type textarea "x"
type textarea "Wrong"
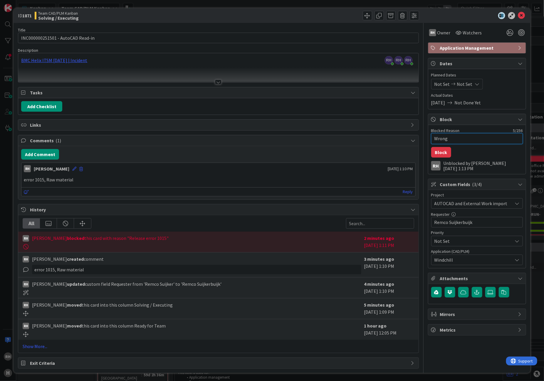
type textarea "x"
type textarea "Wrong"
type textarea "x"
type textarea "Wrong c"
type textarea "x"
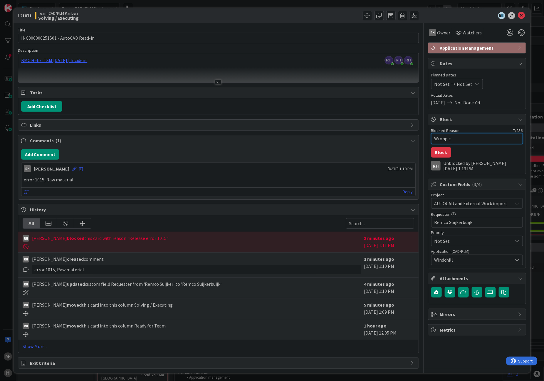
type textarea "Wrong ca"
type textarea "x"
type textarea "Wrong car"
type textarea "x"
type textarea "Wrong card"
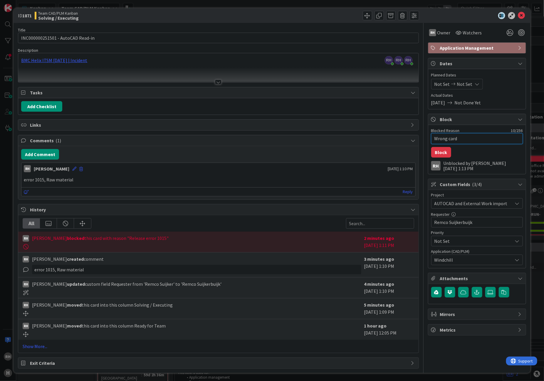
type textarea "x"
type textarea "Wrong card"
type textarea "x"
type textarea "Wrong card w"
type textarea "x"
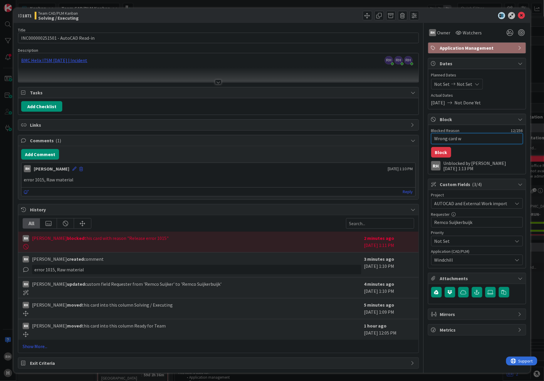
type textarea "Wrong card wa"
type textarea "x"
type textarea "Wrong card was"
type textarea "x"
type textarea "Wrong card was"
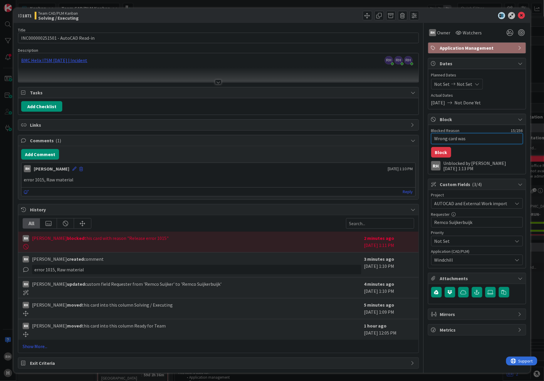
type textarea "x"
type textarea "Wrong card was b"
type textarea "x"
type textarea "Wrong card was bl"
type textarea "x"
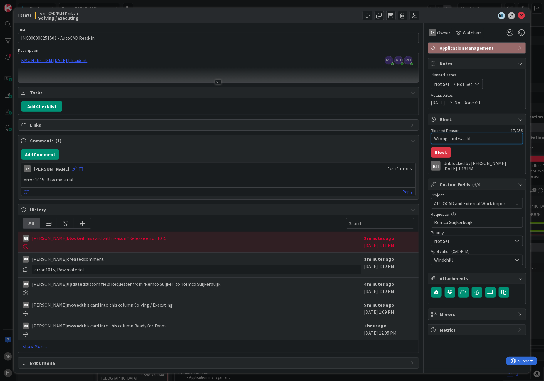
type textarea "Wrong card was blo"
type textarea "x"
type textarea "Wrong card was bloc"
type textarea "x"
type textarea "Wrong card was block"
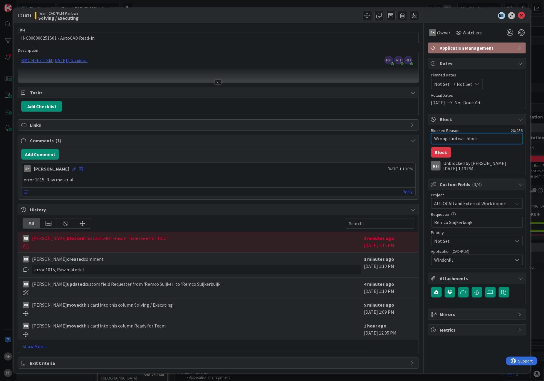
type textarea "x"
type textarea "Wrong card was blocke"
type textarea "x"
type textarea "Wrong card was blocked"
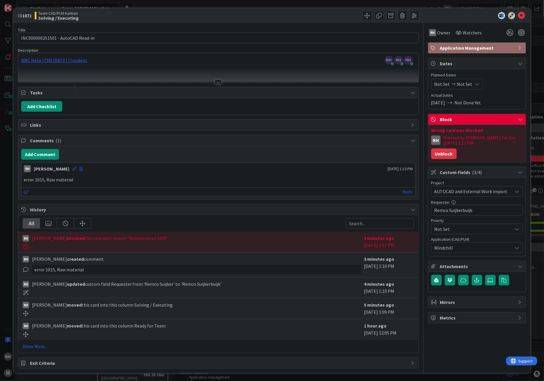
click at [457, 148] on button "Unblock" at bounding box center [444, 153] width 26 height 11
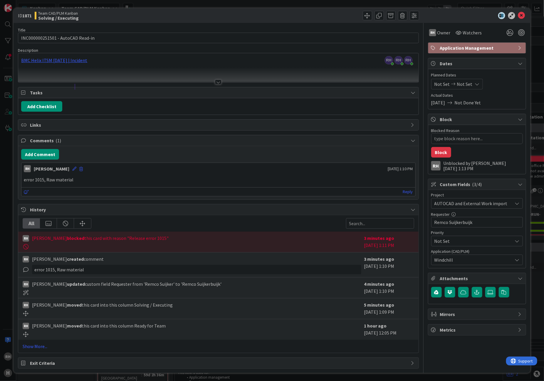
click at [66, 244] on div "[PERSON_NAME] blocked this card with reason "Release error 1015"" at bounding box center [192, 241] width 338 height 15
click at [385, 243] on div "3 minutes ago [DATE] 1:11 PM" at bounding box center [389, 241] width 50 height 15
drag, startPoint x: 393, startPoint y: 246, endPoint x: 340, endPoint y: 241, distance: 52.8
click at [340, 241] on div "[PERSON_NAME] blocked this card with reason "Release error 1015"" at bounding box center [192, 237] width 338 height 7
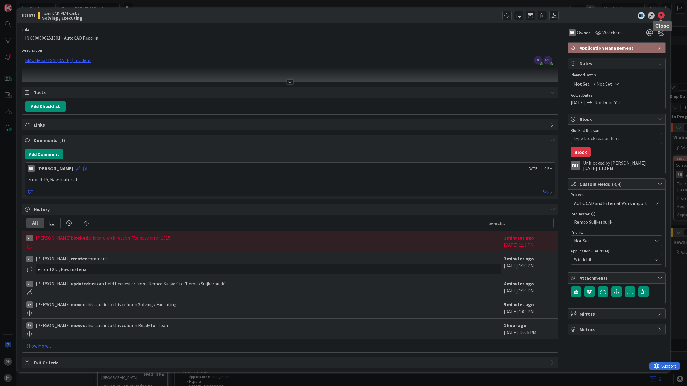
click at [544, 12] on icon at bounding box center [661, 15] width 7 height 7
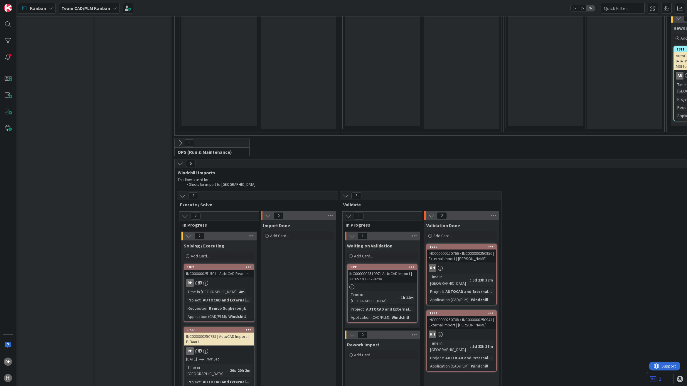
scroll to position [1358, 0]
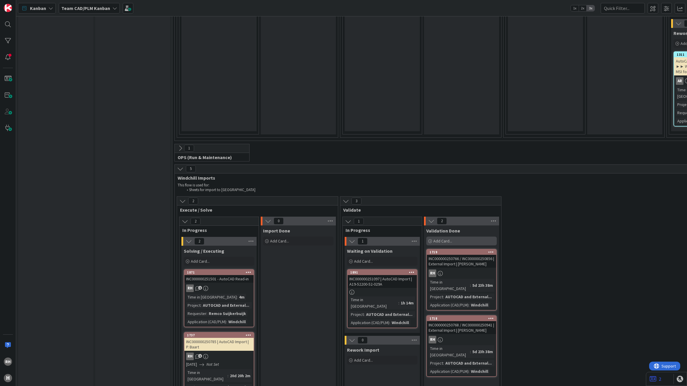
click at [451, 239] on span "Add Card..." at bounding box center [443, 241] width 19 height 5
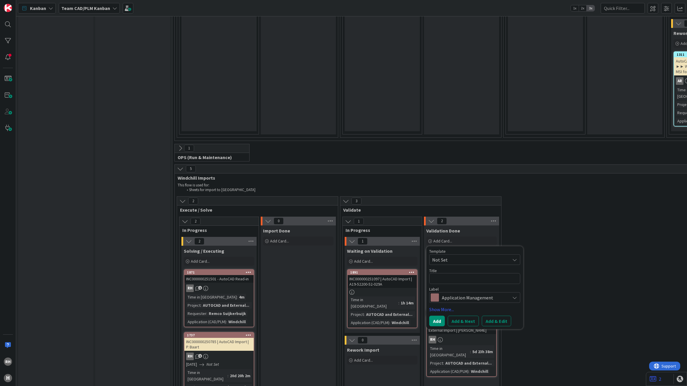
click at [454, 273] on textarea at bounding box center [474, 278] width 91 height 11
type textarea "x"
type textarea "I"
type textarea "x"
type textarea "IN"
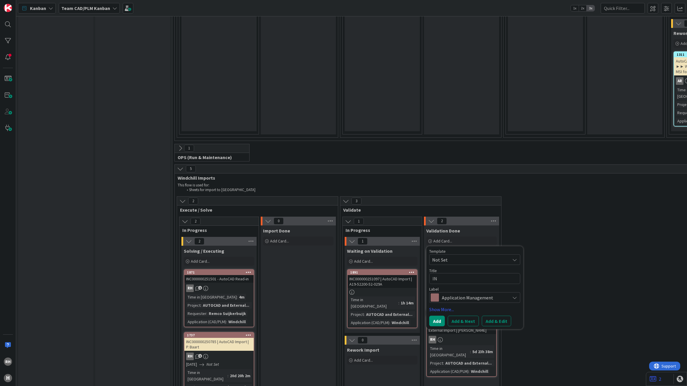
type textarea "x"
type textarea "INC"
click at [493, 316] on button "Add & Edit" at bounding box center [496, 321] width 29 height 11
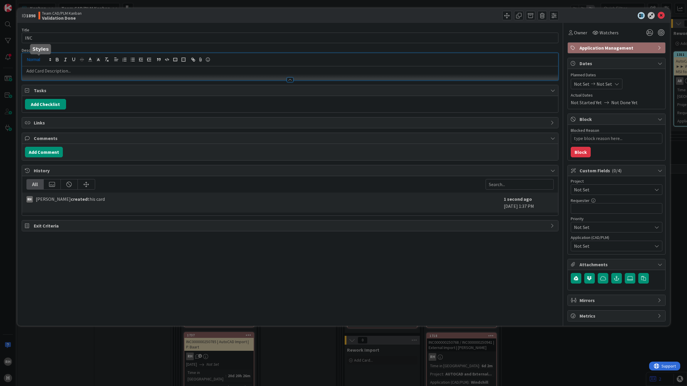
click at [49, 60] on div at bounding box center [290, 66] width 536 height 27
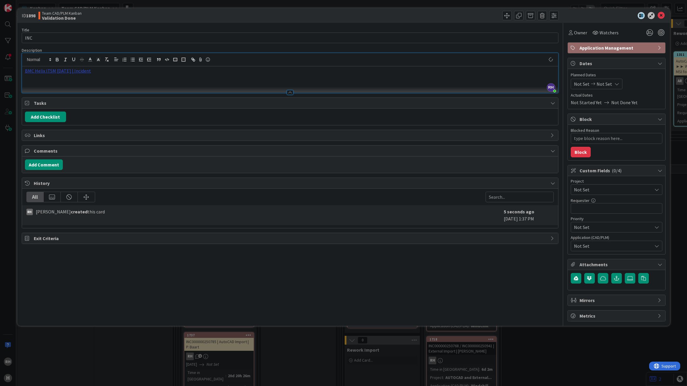
type textarea "x"
click at [74, 70] on link "BMC Helix ITSM [DATE] | Incident" at bounding box center [58, 71] width 66 height 6
click at [70, 82] on link "[URL][PERSON_NAME][DOMAIN_NAME]" at bounding box center [52, 82] width 59 height 8
click at [88, 40] on input "INC" at bounding box center [290, 38] width 537 height 11
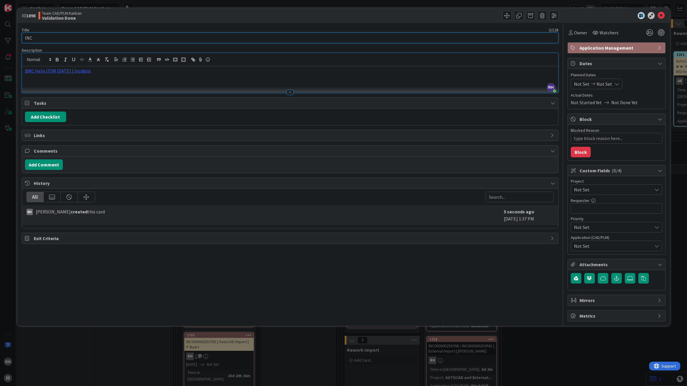
click at [88, 40] on input "INC" at bounding box center [290, 38] width 537 height 11
paste input "000000251539"
type input "INC000000251539"
type textarea "x"
type input "INC000000251539 |"
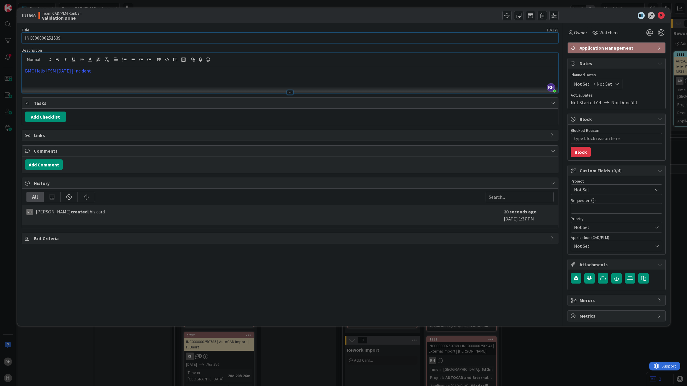
type textarea "x"
type input "INC000000251539 | A"
type textarea "x"
type input "INC000000251539 | Ac"
type textarea "x"
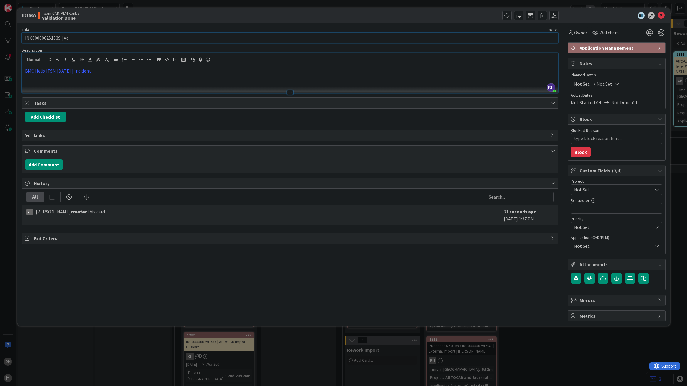
type input "INC000000251539 | A"
type textarea "x"
type input "INC000000251539 | Auto"
type textarea "x"
type input "INC000000251539 | AutoC"
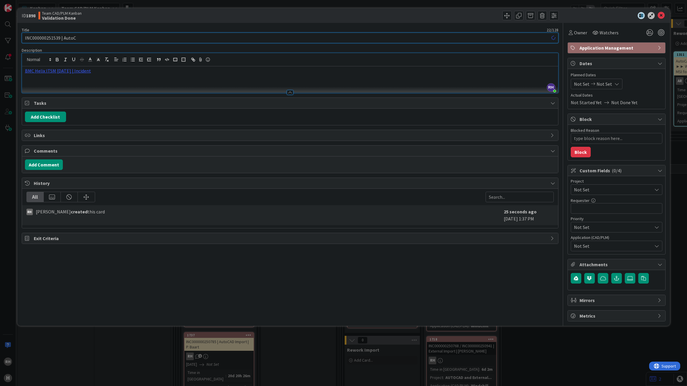
type textarea "x"
type input "INC000000251539 | AutoCAD REad"
type textarea "x"
type input "INC000000251539 | AutoCAD"
type textarea "x"
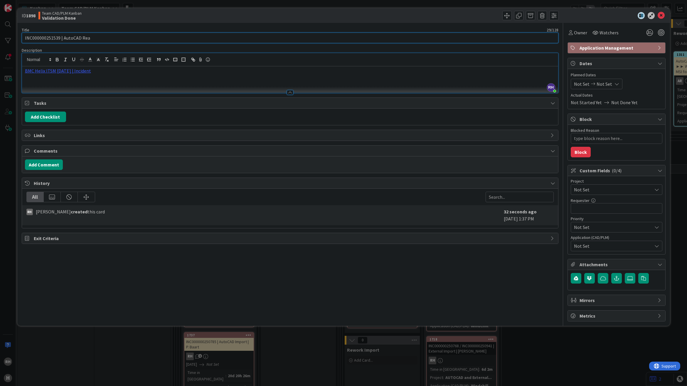
type input "INC000000251539 | AutoCAD Read"
type textarea "x"
type input "INC000000251539 | AutoCAD Read-in"
type textarea "x"
type input "INC000000251539 | AutoCAD Read-in"
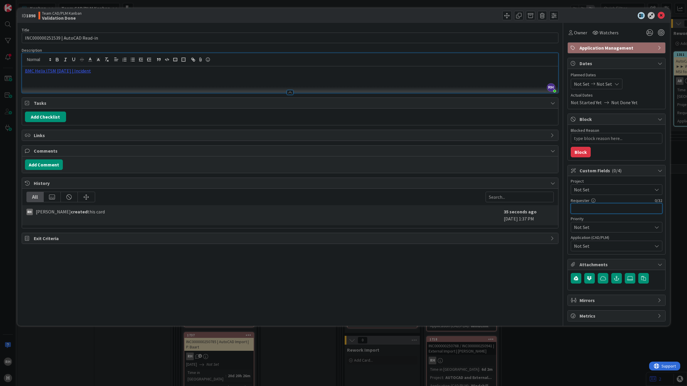
click at [544, 209] on input "text" at bounding box center [617, 208] width 92 height 11
click at [65, 71] on link "BMC Helix ITSM [DATE] | Incident" at bounding box center [58, 71] width 66 height 6
click at [65, 82] on link "[URL][PERSON_NAME][DOMAIN_NAME]" at bounding box center [52, 82] width 59 height 8
paste input "[PERSON_NAME]"
type input "[PERSON_NAME]"
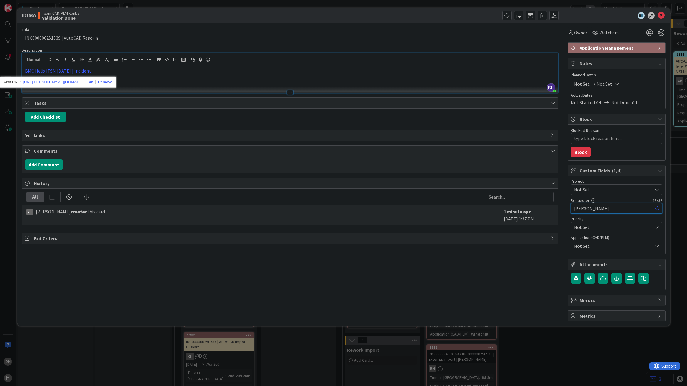
type textarea "x"
type input "[PERSON_NAME]"
click at [544, 33] on span "Owner" at bounding box center [580, 32] width 13 height 7
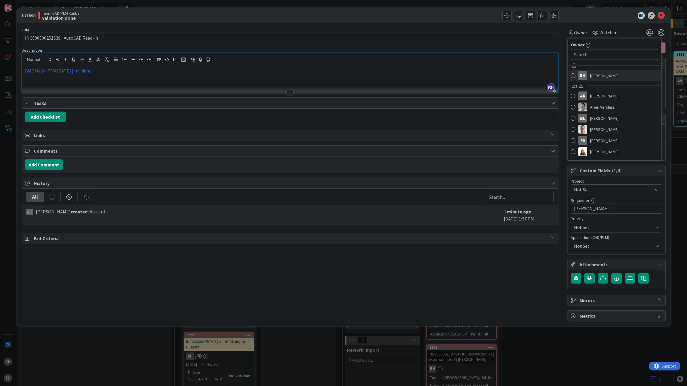
click at [544, 77] on span "[PERSON_NAME]" at bounding box center [604, 75] width 28 height 9
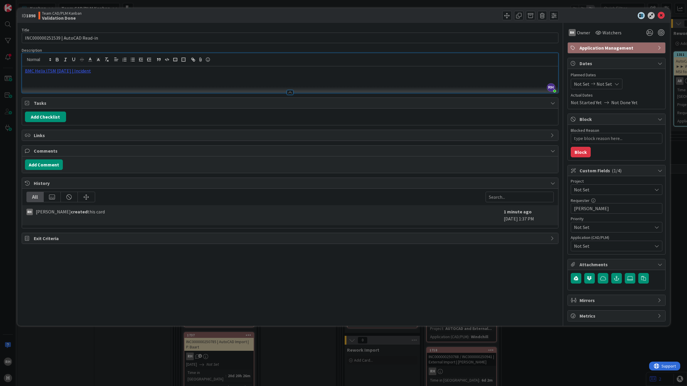
click at [544, 194] on span "Not Set" at bounding box center [611, 190] width 75 height 8
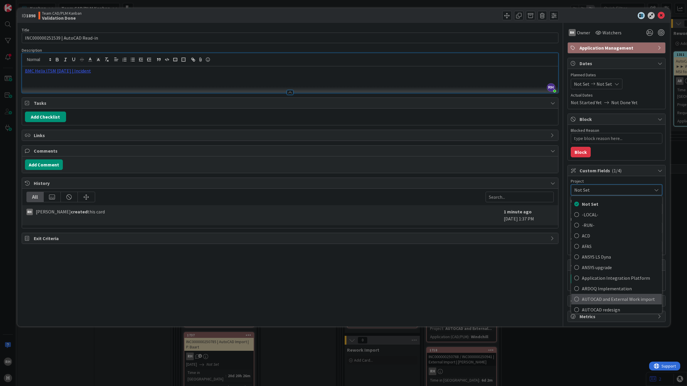
click at [544, 303] on span "AUTOCAD and External Work import" at bounding box center [620, 299] width 77 height 9
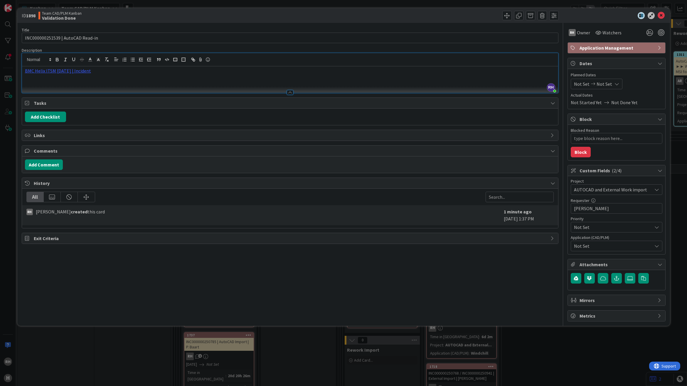
click at [544, 247] on span "Not Set" at bounding box center [613, 246] width 78 height 7
click at [544, 250] on span "Not Set" at bounding box center [613, 246] width 78 height 7
click at [544, 247] on span "Not Set" at bounding box center [613, 246] width 78 height 7
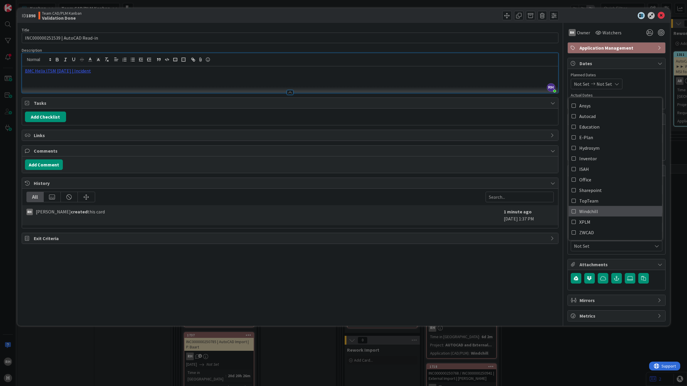
click at [544, 213] on span "Windchill" at bounding box center [589, 211] width 19 height 9
type textarea "x"
click at [505, 288] on div "Title 33 / 128 INC000000251539 | AutoCAD Read-in Description [PERSON_NAME] just…" at bounding box center [290, 172] width 537 height 299
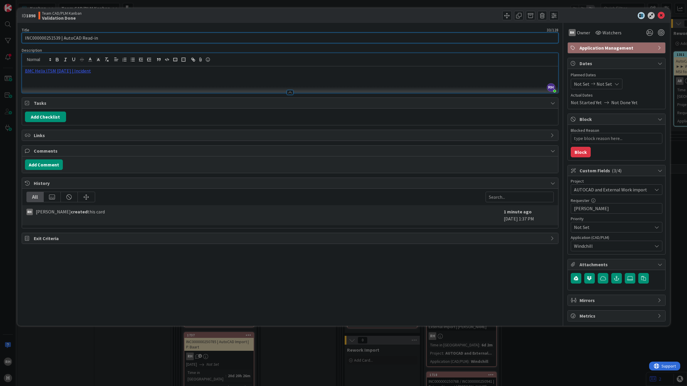
drag, startPoint x: 124, startPoint y: 37, endPoint x: 64, endPoint y: 38, distance: 60.2
click at [64, 38] on input "INC000000251539 | AutoCAD Read-in" at bounding box center [290, 38] width 537 height 11
paste input "Import"
type input "INC000000251539 | AutoCAD Import"
type textarea "x"
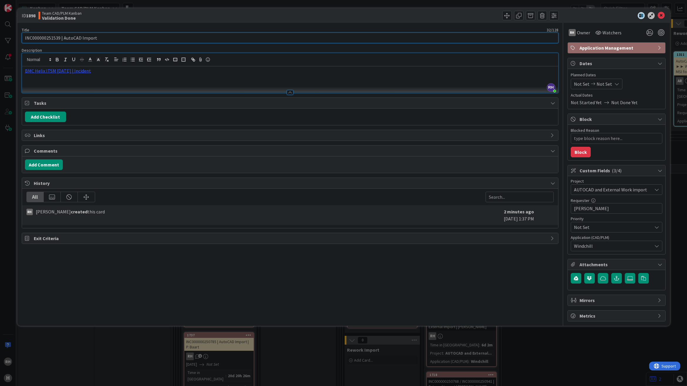
type input "INC000000251539 | AutoCAD Import"
click at [152, 81] on div "BMC Helix ITSM [DATE] | Incident" at bounding box center [290, 79] width 536 height 26
click at [544, 14] on icon at bounding box center [661, 15] width 7 height 7
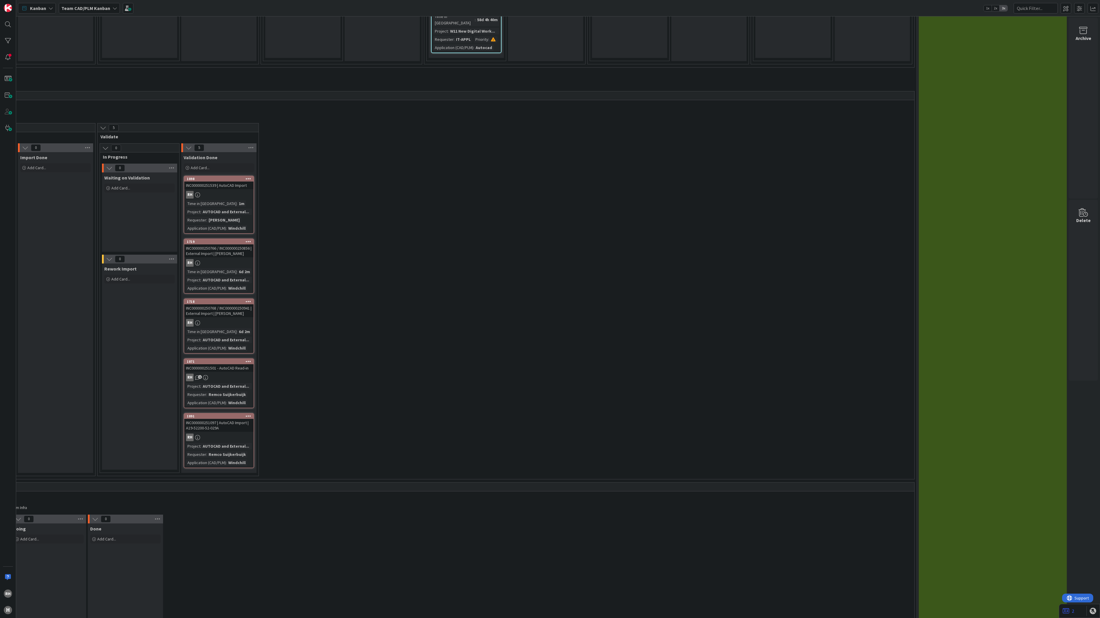
scroll to position [1432, 260]
